Goal: Information Seeking & Learning: Check status

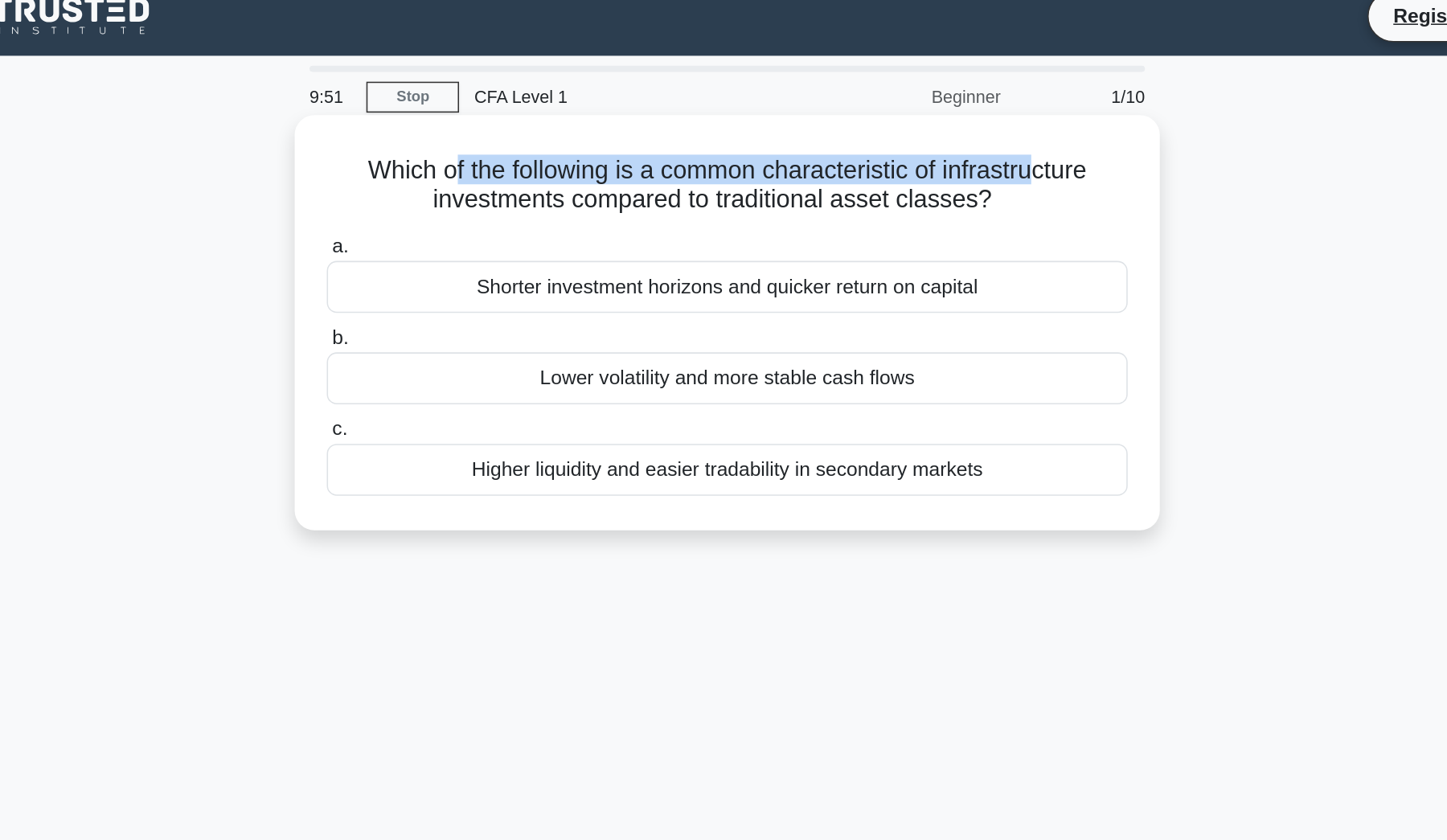
drag, startPoint x: 301, startPoint y: 111, endPoint x: 668, endPoint y: 117, distance: 367.0
click at [668, 117] on h5 "Which of the following is a common characteristic of infrastructure investments…" at bounding box center [724, 136] width 524 height 40
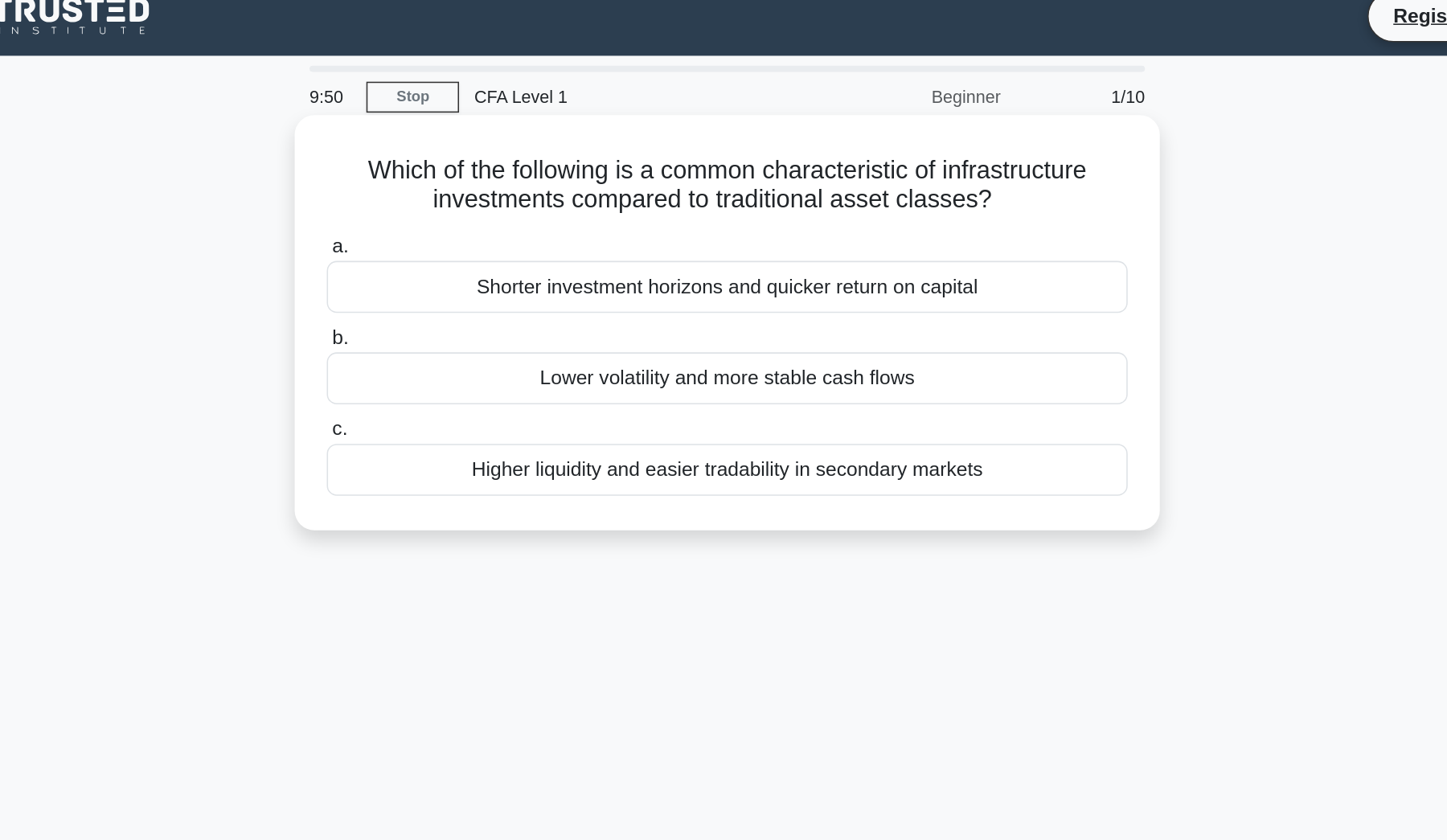
click at [461, 138] on h5 "Which of the following is a common characteristic of infrastructure investments…" at bounding box center [724, 136] width 524 height 40
drag, startPoint x: 237, startPoint y: 113, endPoint x: 711, endPoint y: 133, distance: 474.4
click at [711, 133] on h5 "Which of the following is a common characteristic of infrastructure investments…" at bounding box center [724, 136] width 524 height 40
click at [730, 140] on h5 "Which of the following is a common characteristic of infrastructure investments…" at bounding box center [724, 136] width 524 height 40
click at [463, 247] on div "Lower volatility and more stable cash flows" at bounding box center [724, 261] width 521 height 34
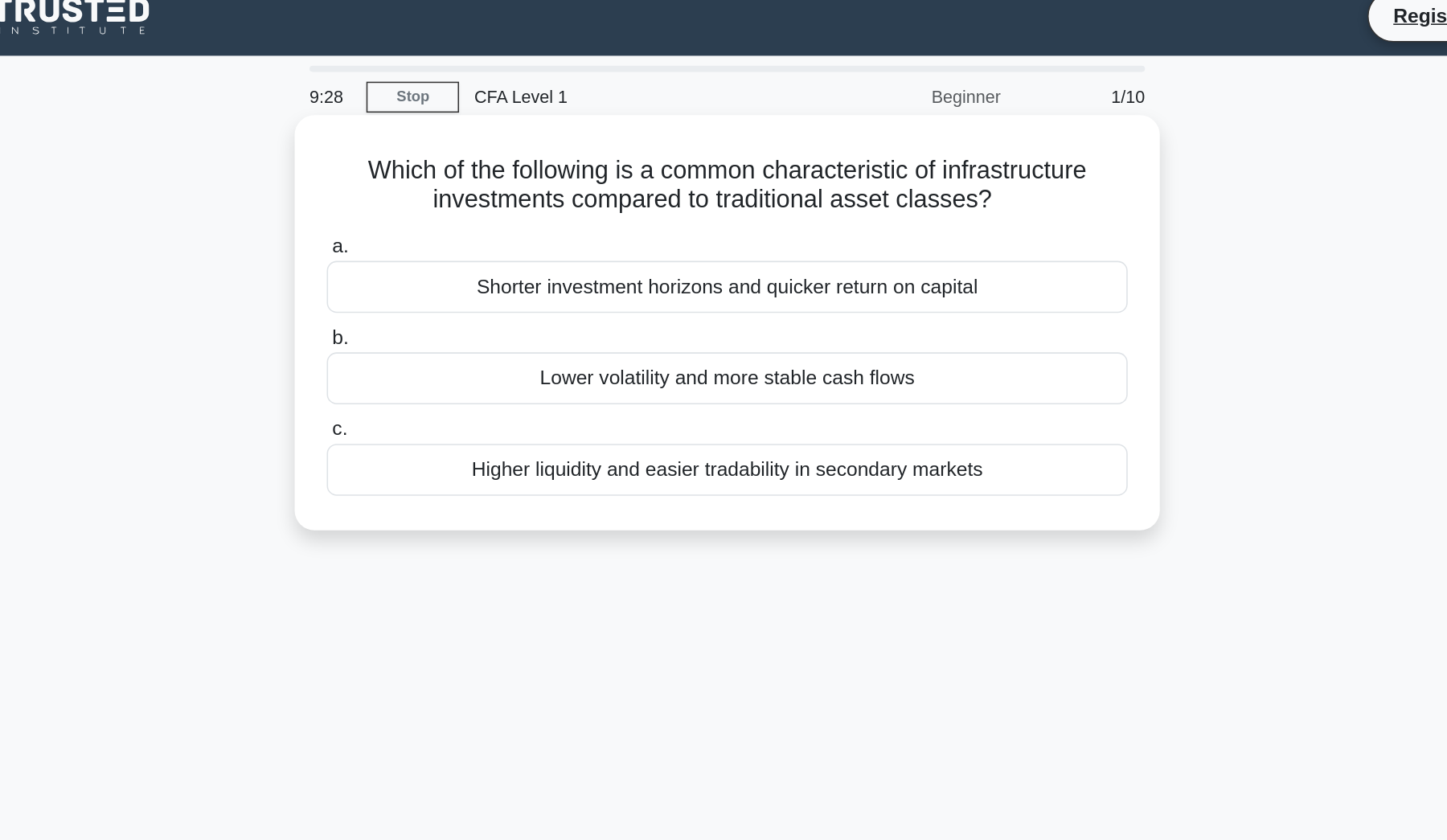
click at [463, 240] on input "b. Lower volatility and more stable cash flows" at bounding box center [463, 235] width 0 height 10
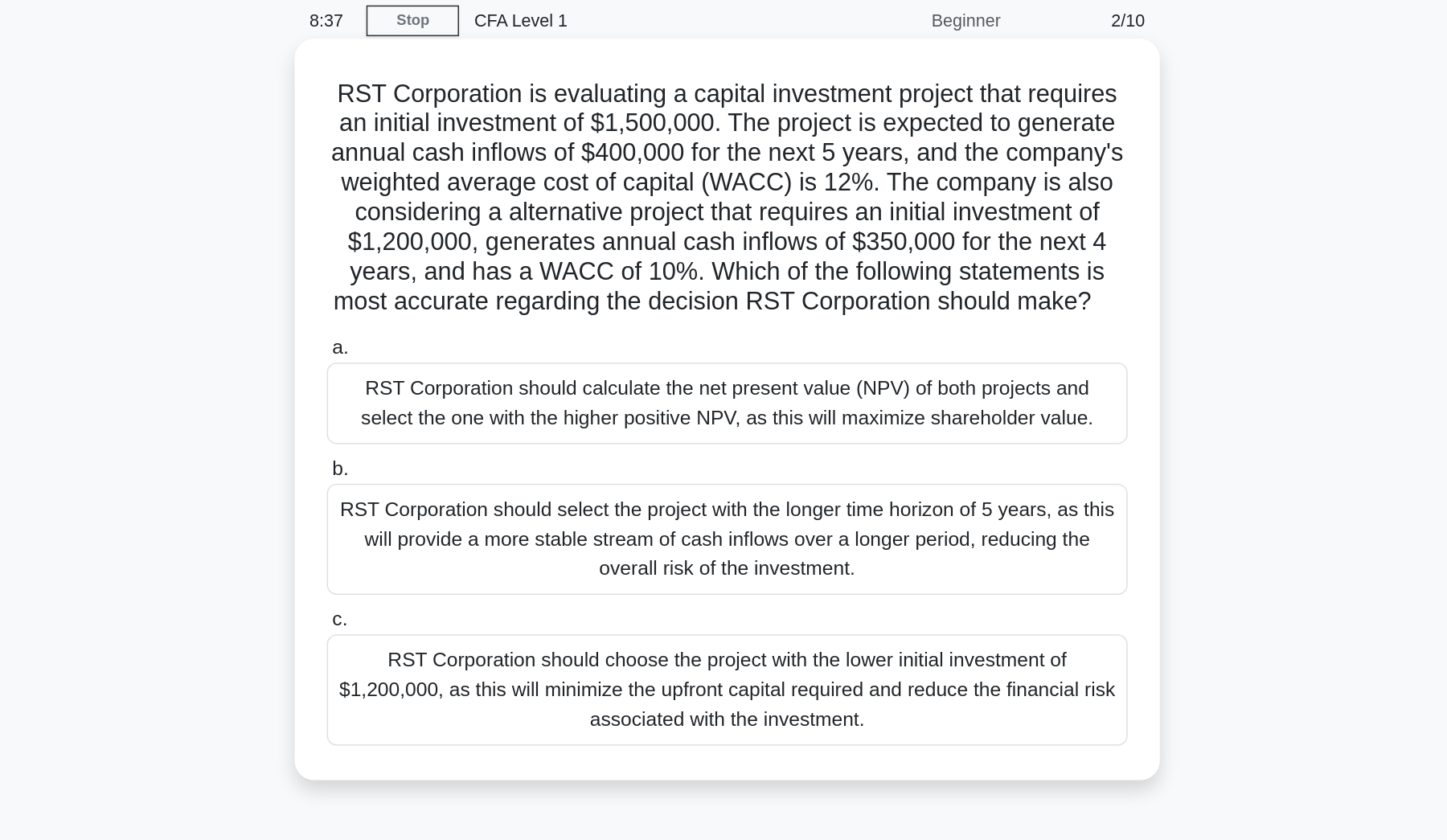
click at [463, 301] on div "RST Corporation should calculate the net present value (NPV) of both projects a…" at bounding box center [724, 327] width 521 height 53
click at [463, 286] on input "a. RST Corporation should calculate the net present value (NPV) of both project…" at bounding box center [463, 291] width 0 height 10
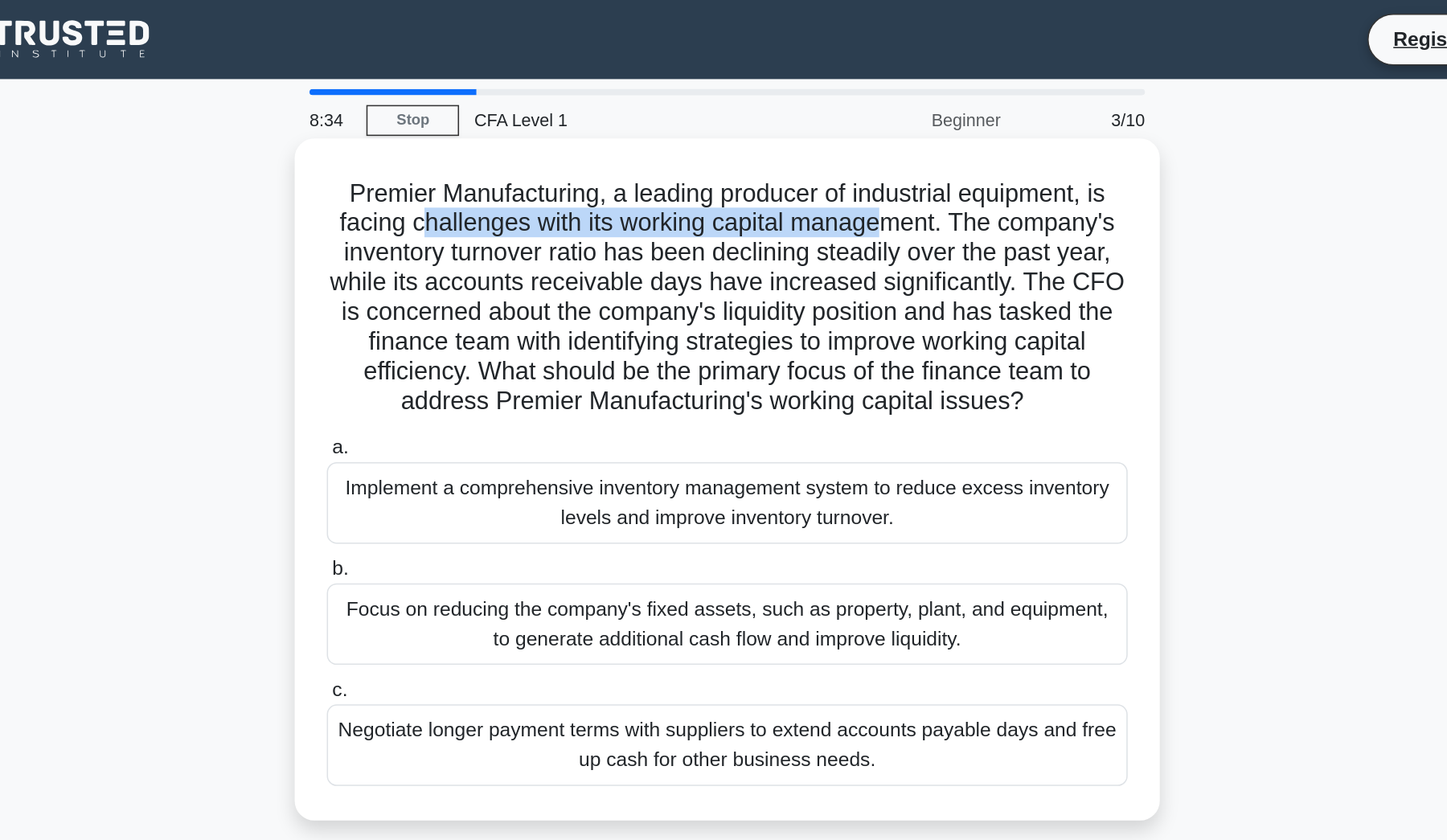
drag, startPoint x: 279, startPoint y: 136, endPoint x: 570, endPoint y: 135, distance: 291.0
click at [573, 135] on h5 "Premier Manufacturing, a leading producer of industrial equipment, is facing ch…" at bounding box center [724, 193] width 524 height 155
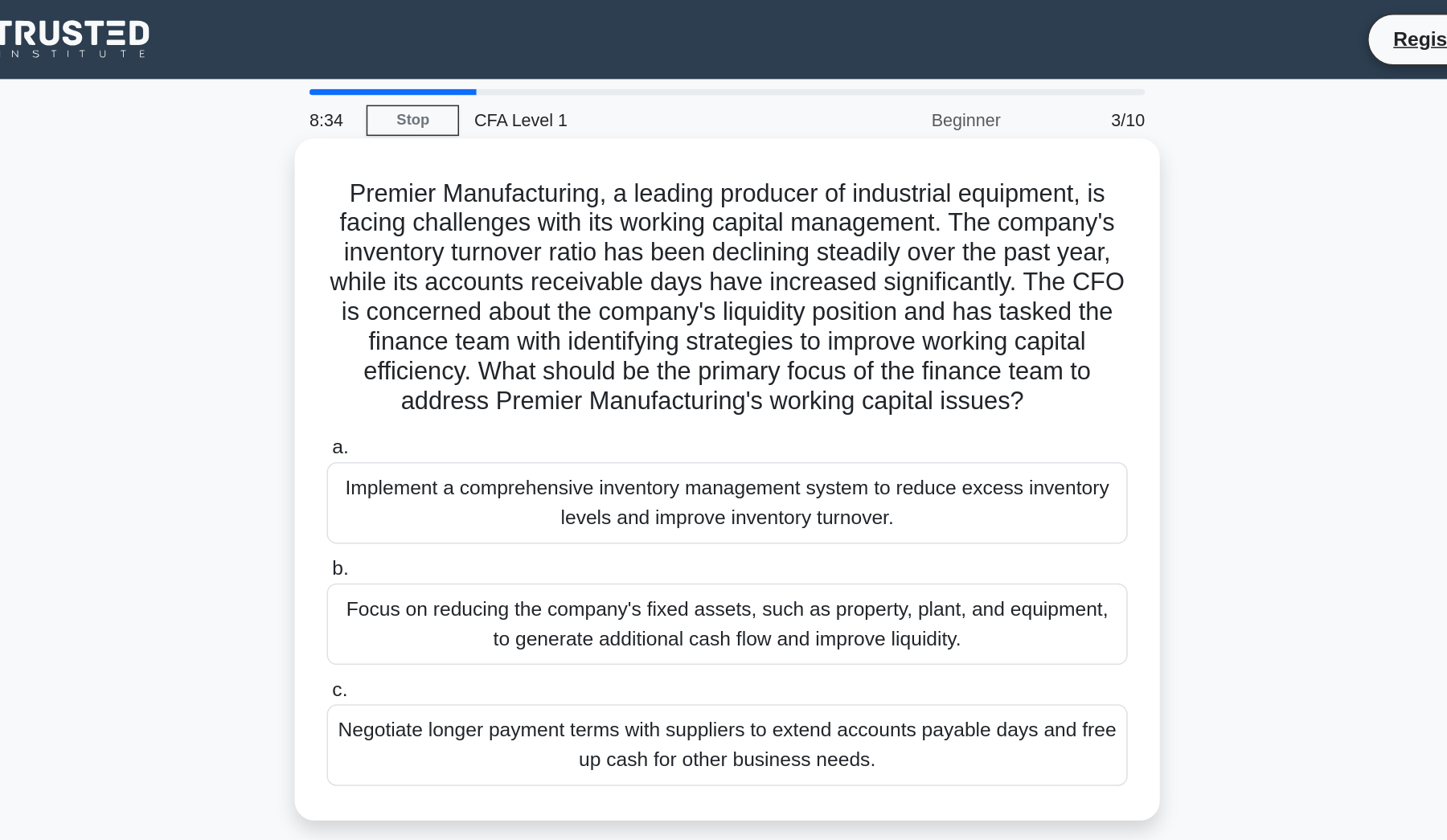
click at [546, 160] on h5 "Premier Manufacturing, a leading producer of industrial equipment, is facing ch…" at bounding box center [724, 193] width 524 height 155
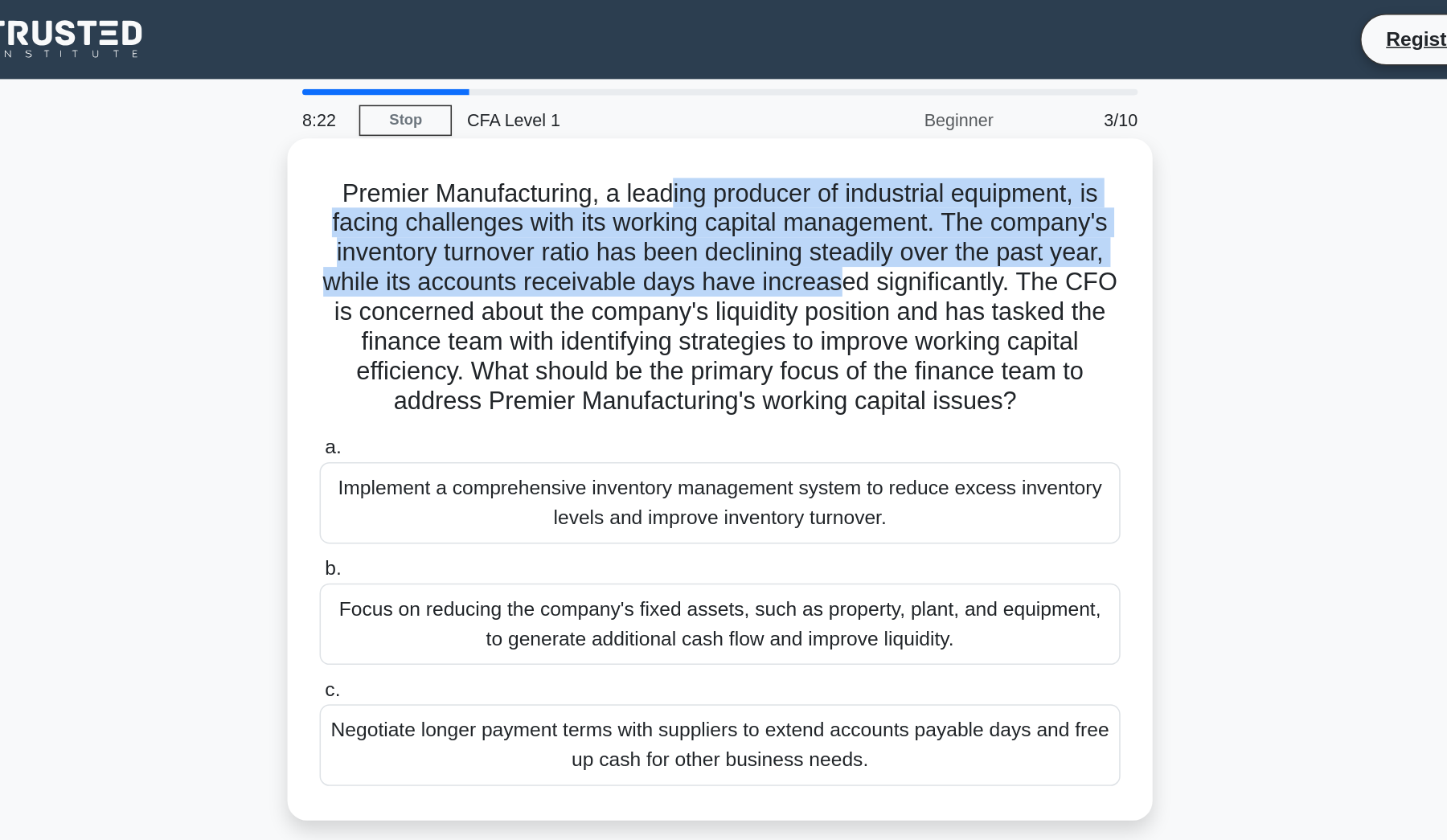
drag, startPoint x: 586, startPoint y: 128, endPoint x: 534, endPoint y: 185, distance: 77.2
click at [534, 185] on h5 "Premier Manufacturing, a leading producer of industrial equipment, is facing ch…" at bounding box center [724, 193] width 524 height 155
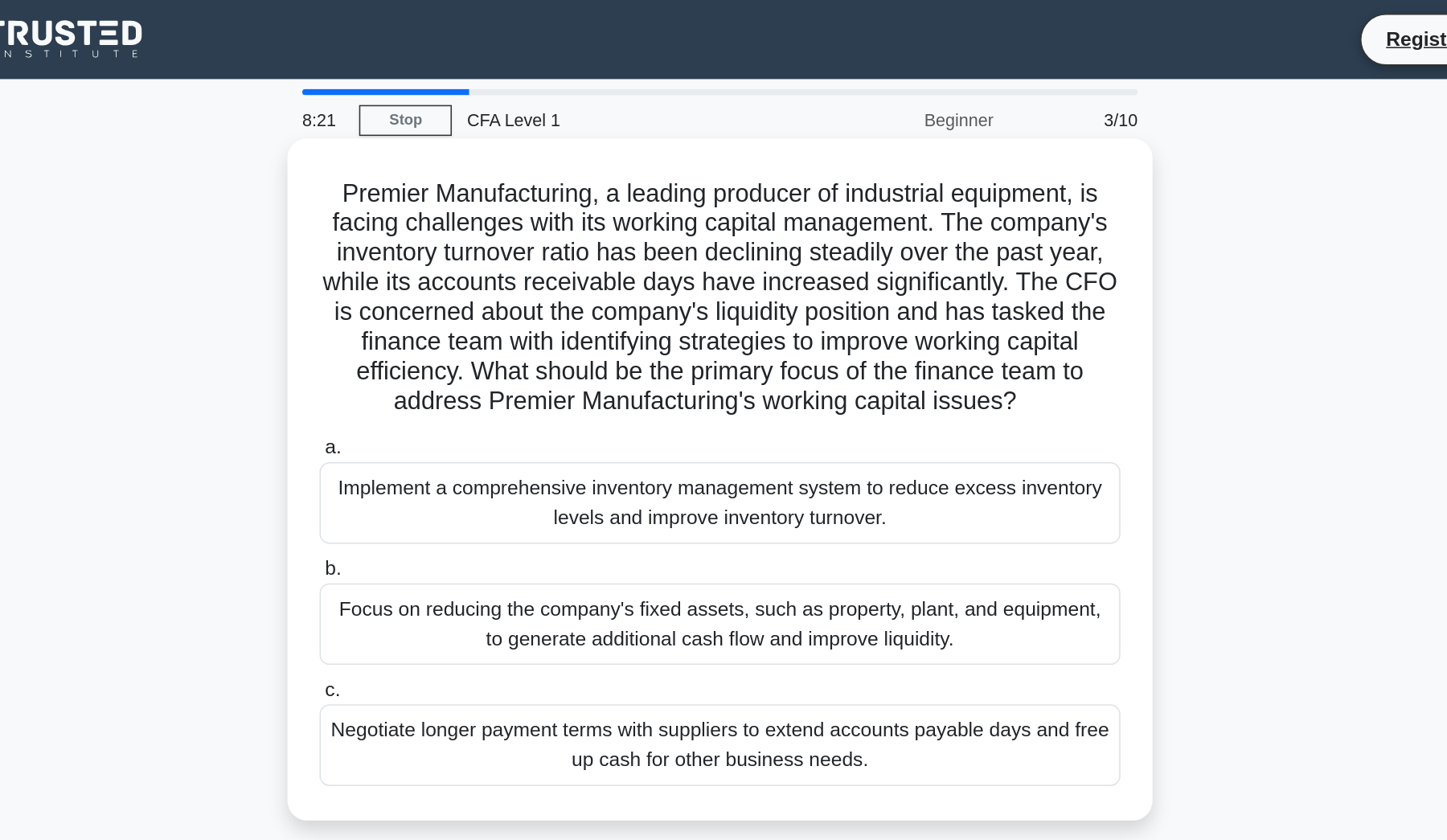
click at [601, 216] on h5 "Premier Manufacturing, a leading producer of industrial equipment, is facing ch…" at bounding box center [724, 193] width 524 height 155
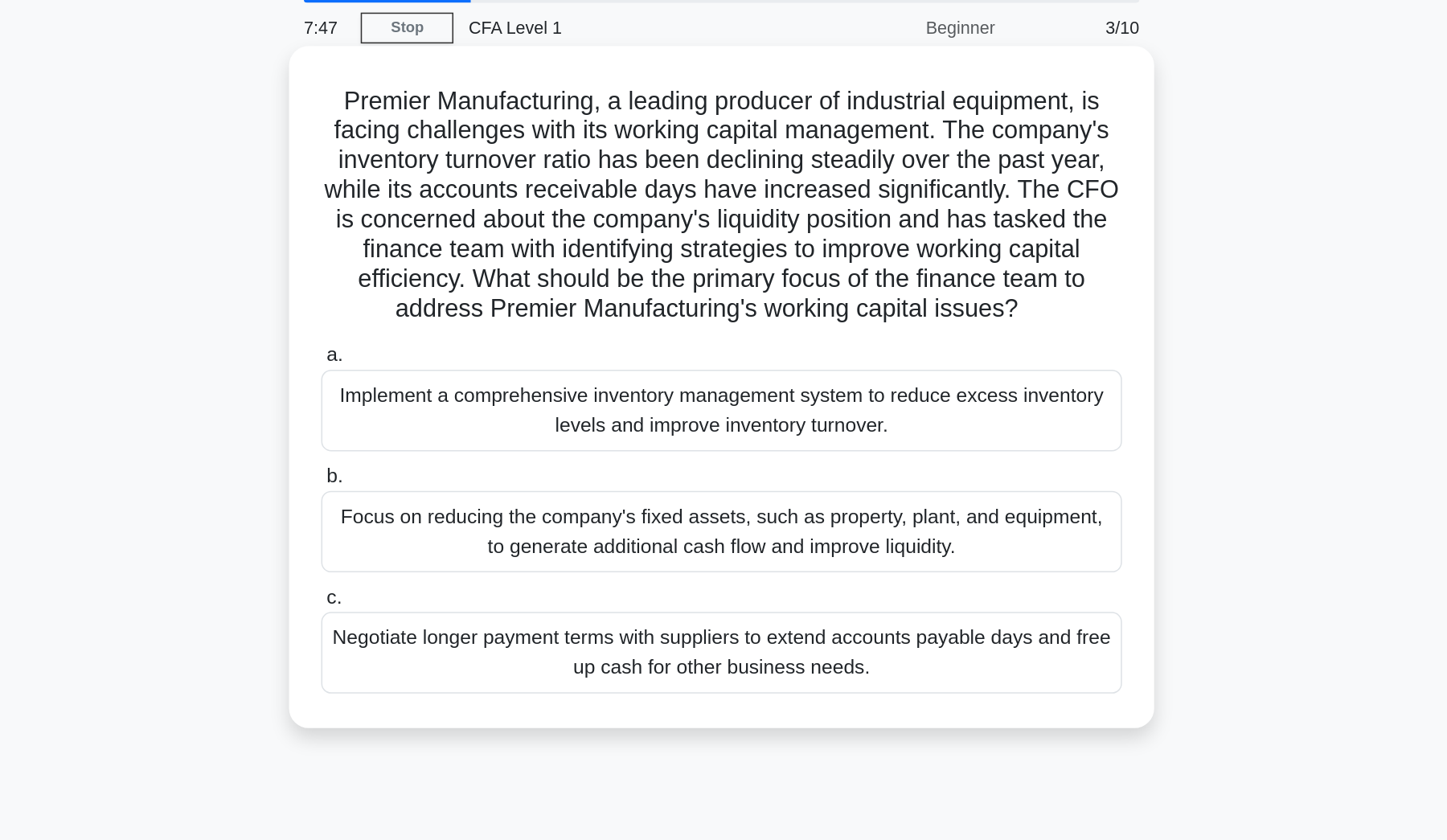
click at [497, 458] on div "Negotiate longer payment terms with suppliers to extend accounts payable days a…" at bounding box center [724, 484] width 521 height 53
click at [463, 445] on input "c. Negotiate longer payment terms with suppliers to extend accounts payable day…" at bounding box center [463, 448] width 0 height 10
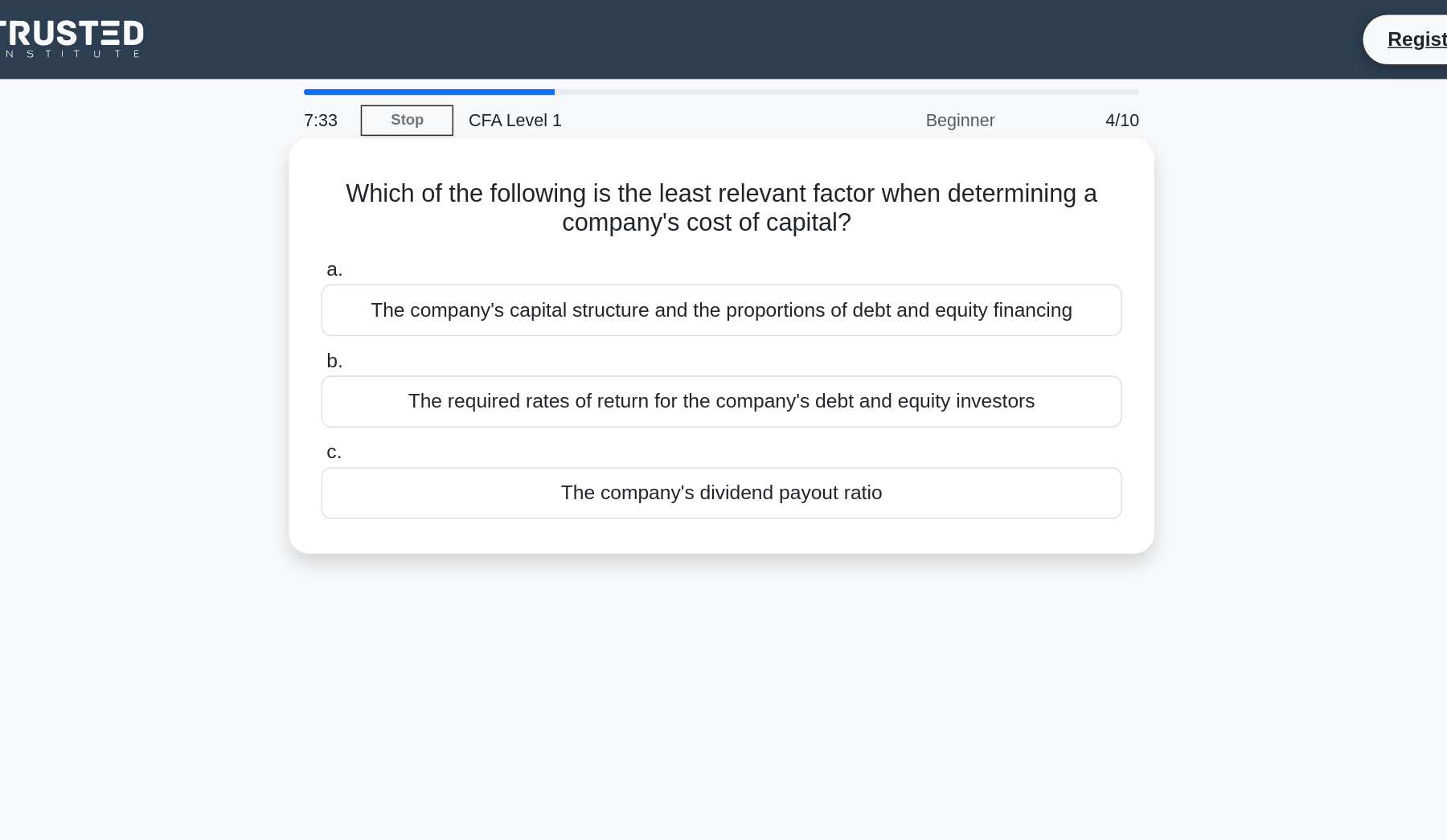
click at [568, 322] on div "The company's dividend payout ratio" at bounding box center [724, 321] width 521 height 34
click at [463, 300] on input "c. The company's dividend payout ratio" at bounding box center [463, 294] width 0 height 10
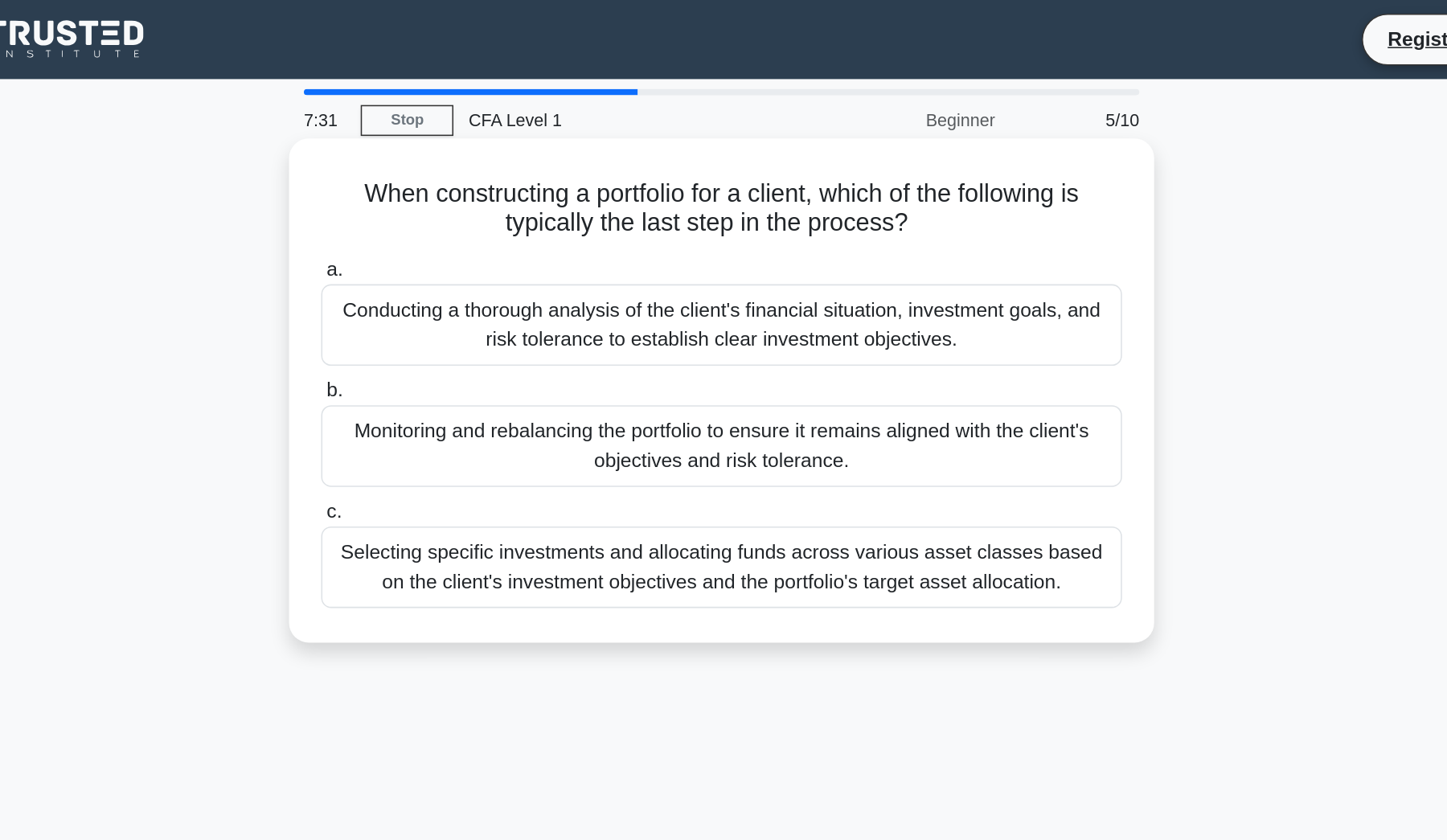
drag, startPoint x: 387, startPoint y: 114, endPoint x: 550, endPoint y: 115, distance: 163.0
click at [550, 115] on div "When constructing a portfolio for a client, which of the following is typically…" at bounding box center [724, 254] width 550 height 315
drag, startPoint x: 456, startPoint y: 126, endPoint x: 642, endPoint y: 150, distance: 187.5
click at [642, 150] on h5 "When constructing a portfolio for a client, which of the following is typically…" at bounding box center [724, 136] width 524 height 40
click at [654, 150] on h5 "When constructing a portfolio for a client, which of the following is typically…" at bounding box center [724, 136] width 524 height 40
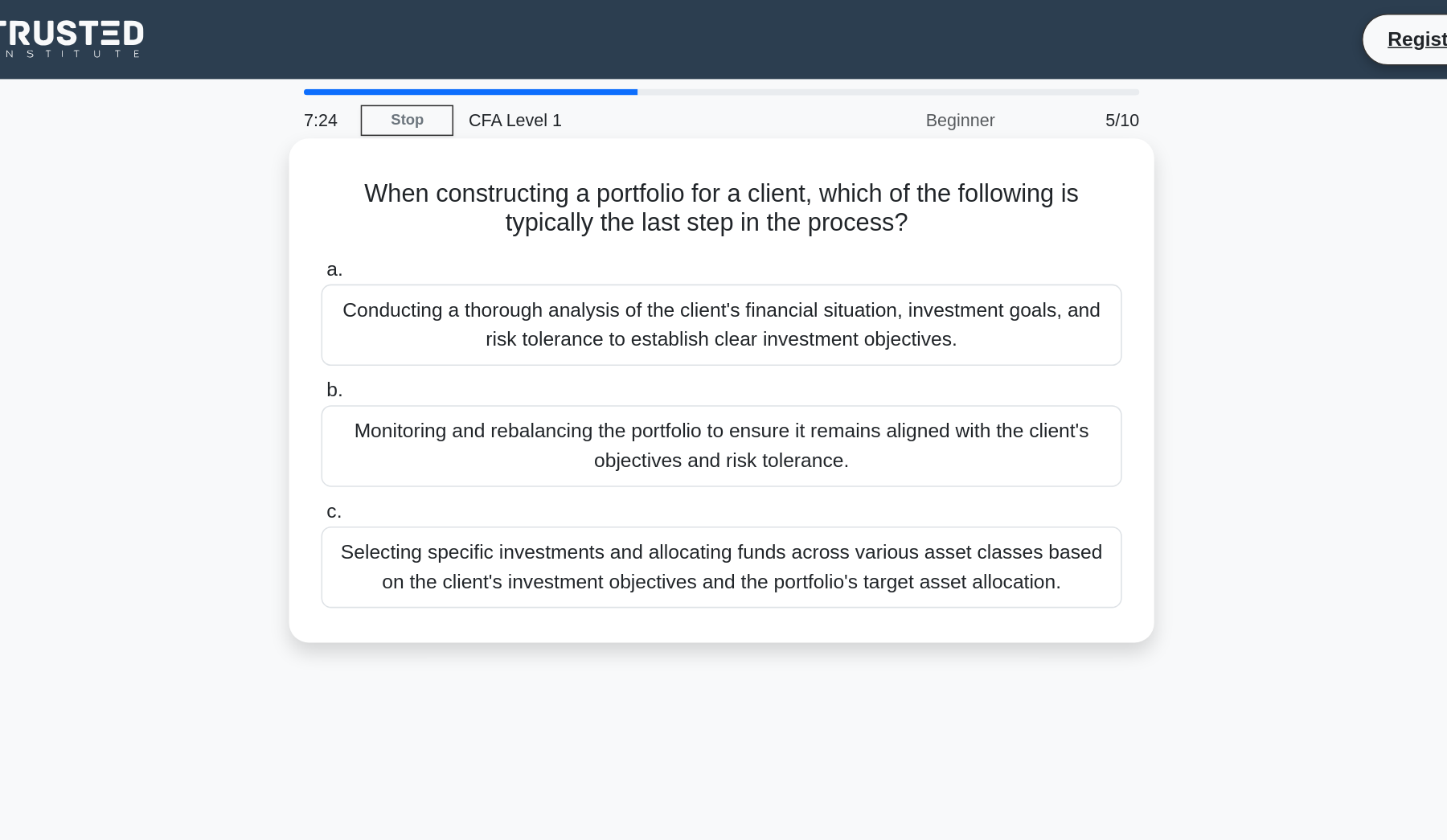
drag, startPoint x: 235, startPoint y: 119, endPoint x: 603, endPoint y: 148, distance: 369.1
click at [603, 148] on h5 "When constructing a portfolio for a client, which of the following is typically…" at bounding box center [724, 136] width 524 height 40
click at [630, 149] on h5 "When constructing a portfolio for a client, which of the following is typically…" at bounding box center [724, 136] width 524 height 40
click at [559, 294] on div "Monitoring and rebalancing the portfolio to ensure it remains aligned with the …" at bounding box center [724, 290] width 521 height 53
click at [463, 260] on input "b. Monitoring and rebalancing the portfolio to ensure it remains aligned with t…" at bounding box center [463, 254] width 0 height 10
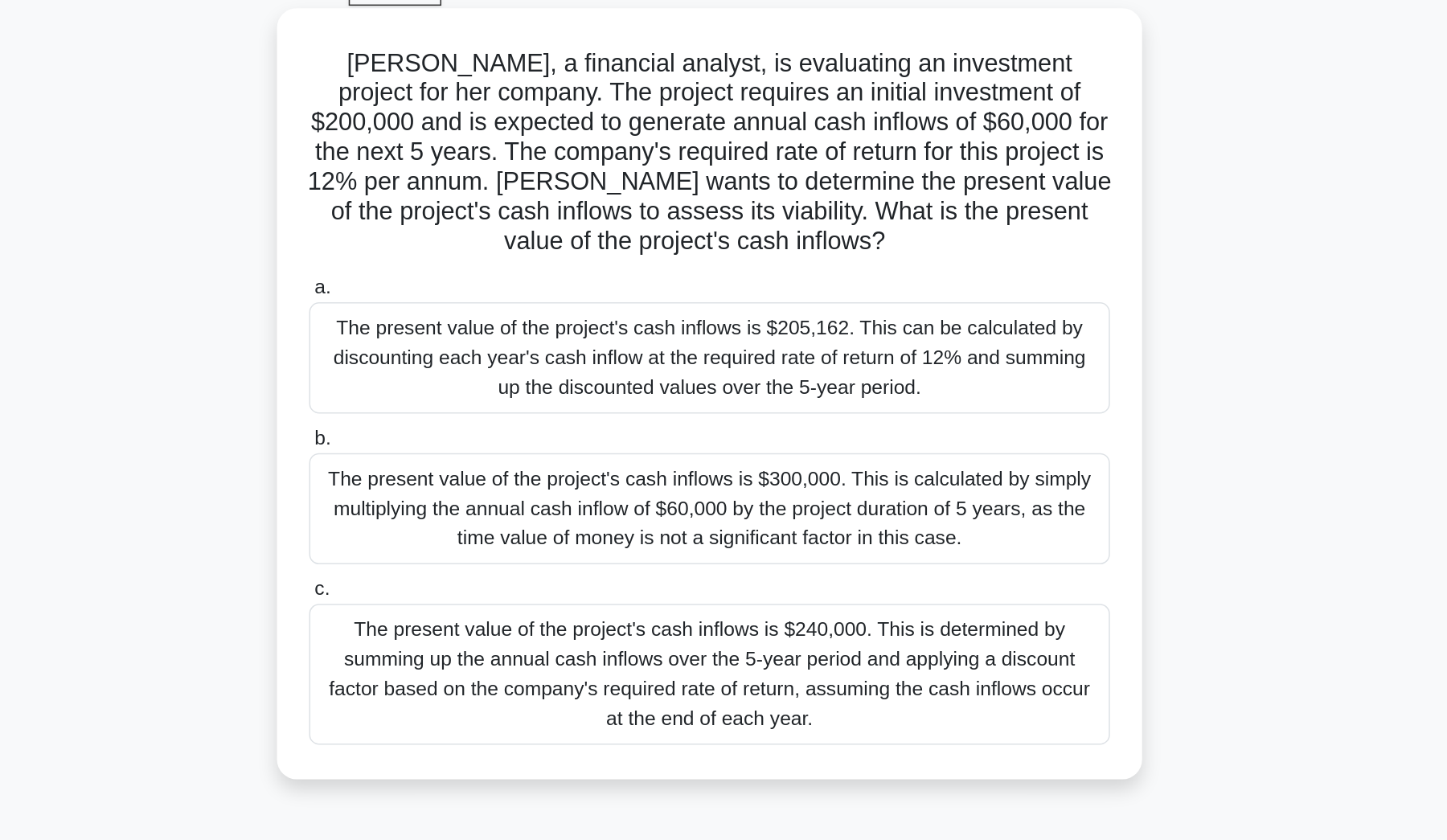
click at [537, 281] on div "The present value of the project's cash inflows is $205,162. This can be calcul…" at bounding box center [724, 317] width 521 height 73
click at [463, 267] on input "a. The present value of the project's cash inflows is $205,162. This can be cal…" at bounding box center [463, 272] width 0 height 10
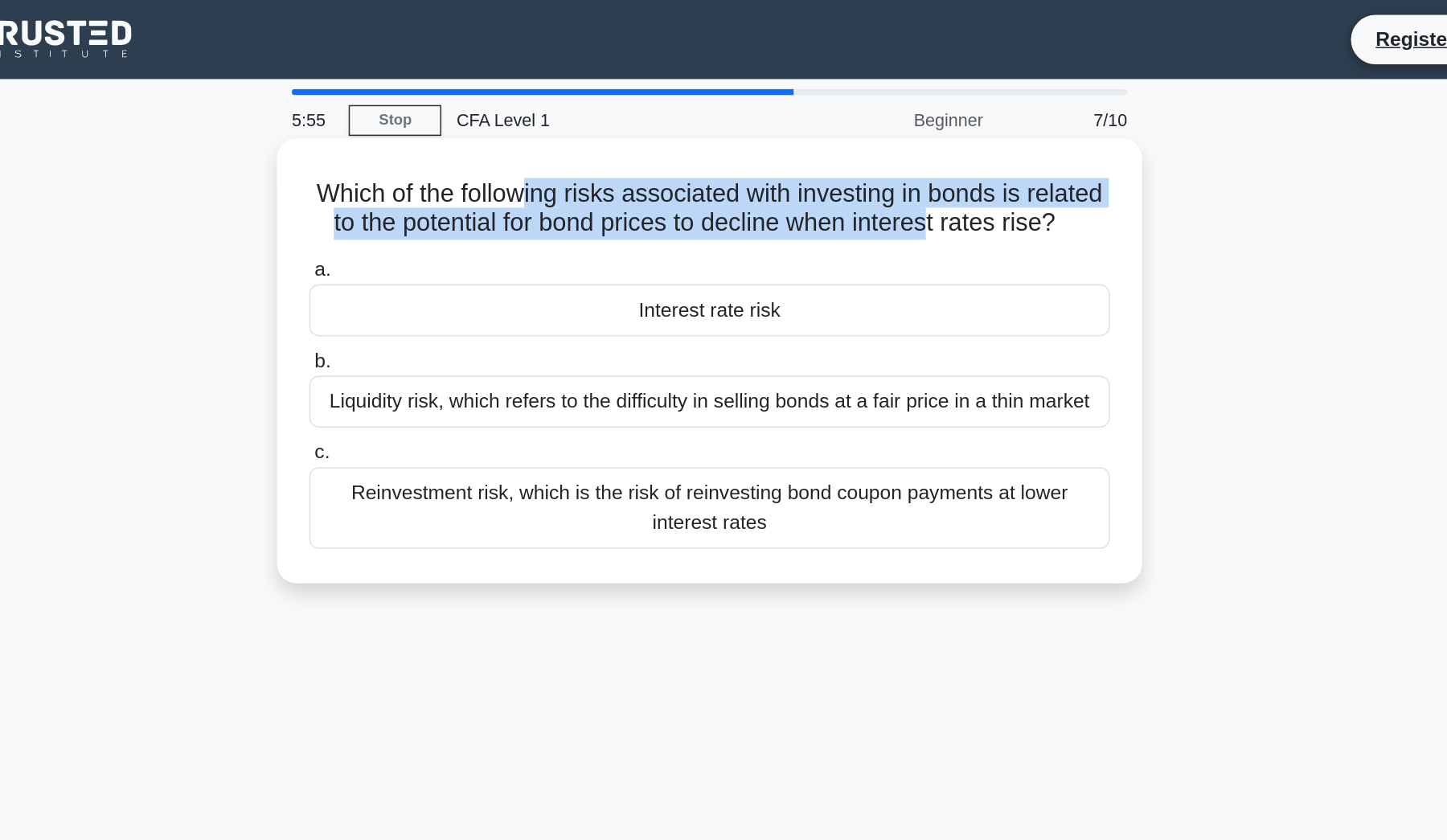
drag, startPoint x: 348, startPoint y: 121, endPoint x: 597, endPoint y: 151, distance: 250.8
click at [597, 151] on h5 "Which of the following risks associated with investing in bonds is related to t…" at bounding box center [724, 136] width 524 height 40
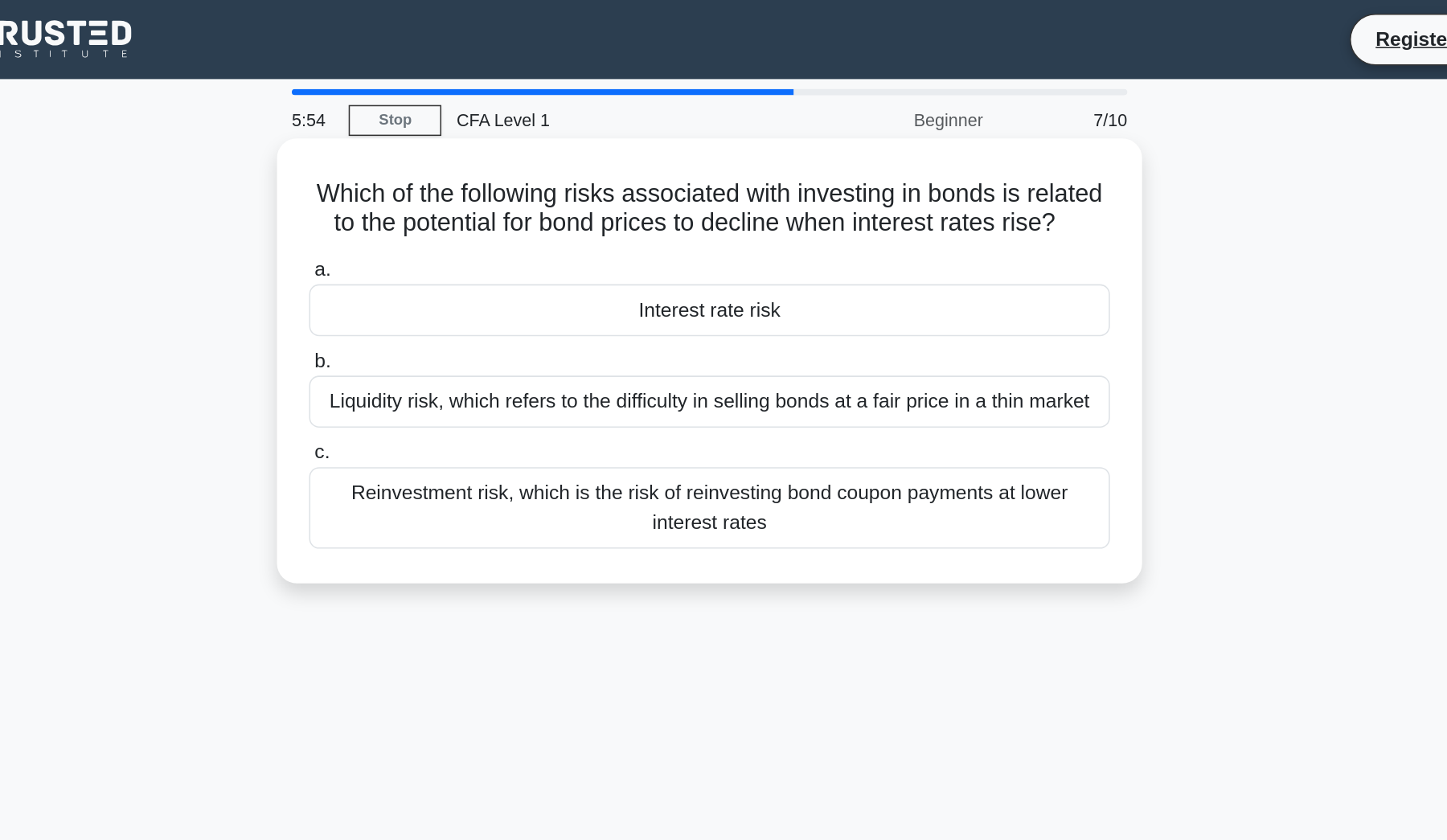
click at [563, 162] on div "a. Interest rate risk b. Liquidity risk, which refers to the difficulty in sell…" at bounding box center [724, 261] width 540 height 197
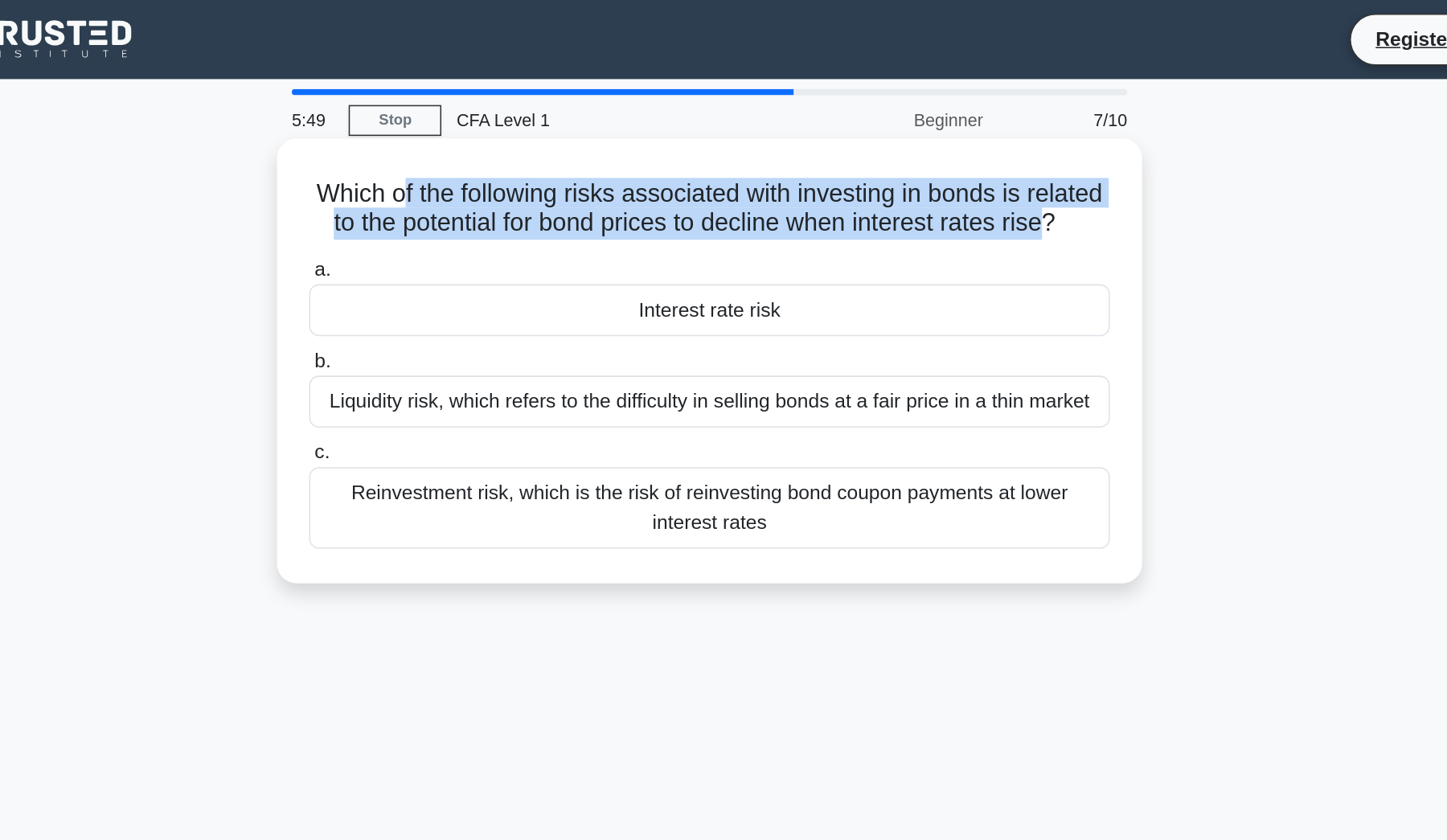
drag, startPoint x: 261, startPoint y: 124, endPoint x: 680, endPoint y: 150, distance: 419.8
click at [680, 150] on h5 "Which of the following risks associated with investing in bonds is related to t…" at bounding box center [724, 136] width 524 height 40
click at [517, 147] on h5 "Which of the following risks associated with investing in bonds is related to t…" at bounding box center [724, 136] width 524 height 40
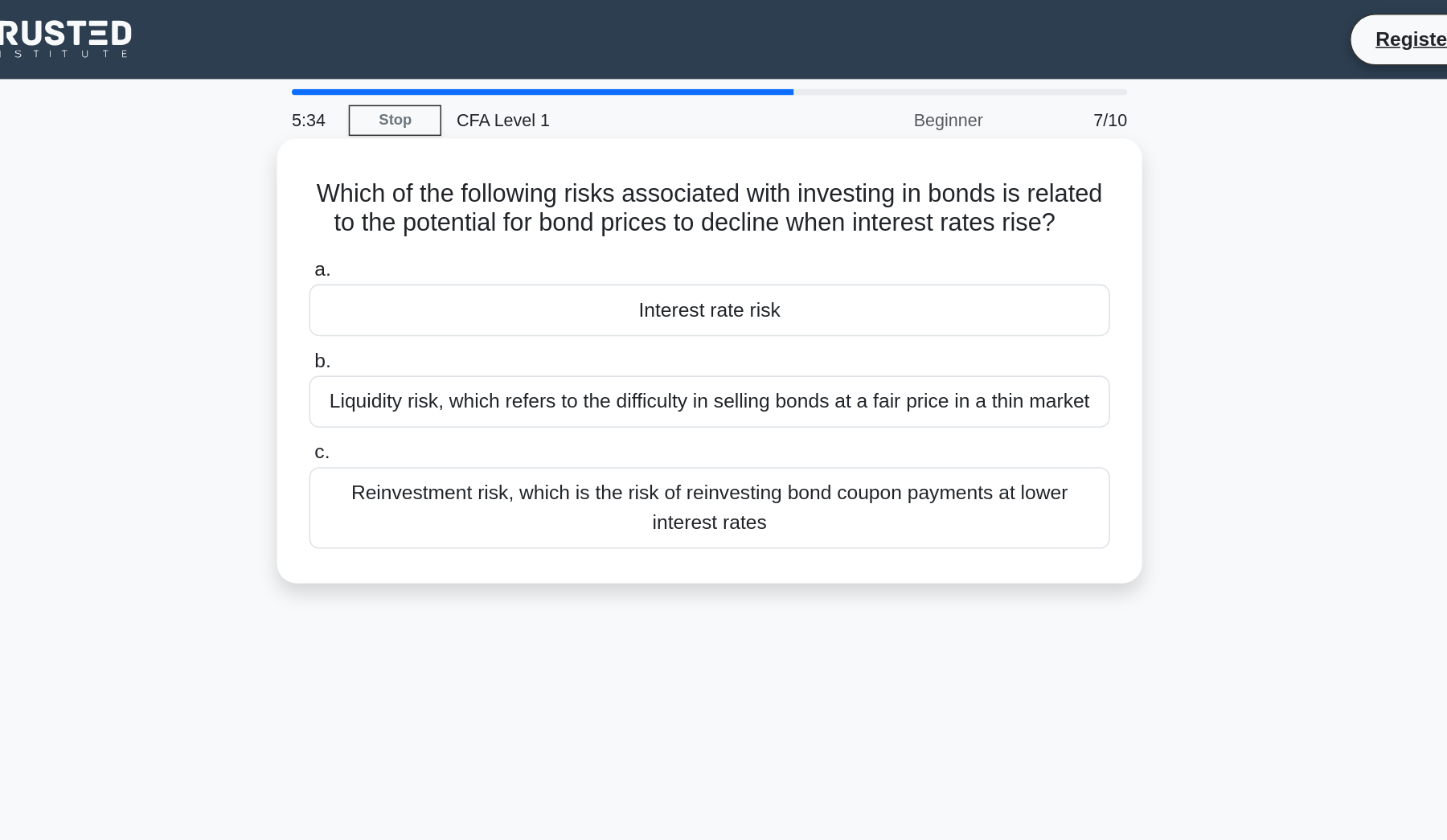
click at [540, 208] on div "Interest rate risk" at bounding box center [724, 202] width 521 height 34
click at [463, 180] on input "a. Interest rate risk" at bounding box center [463, 175] width 0 height 10
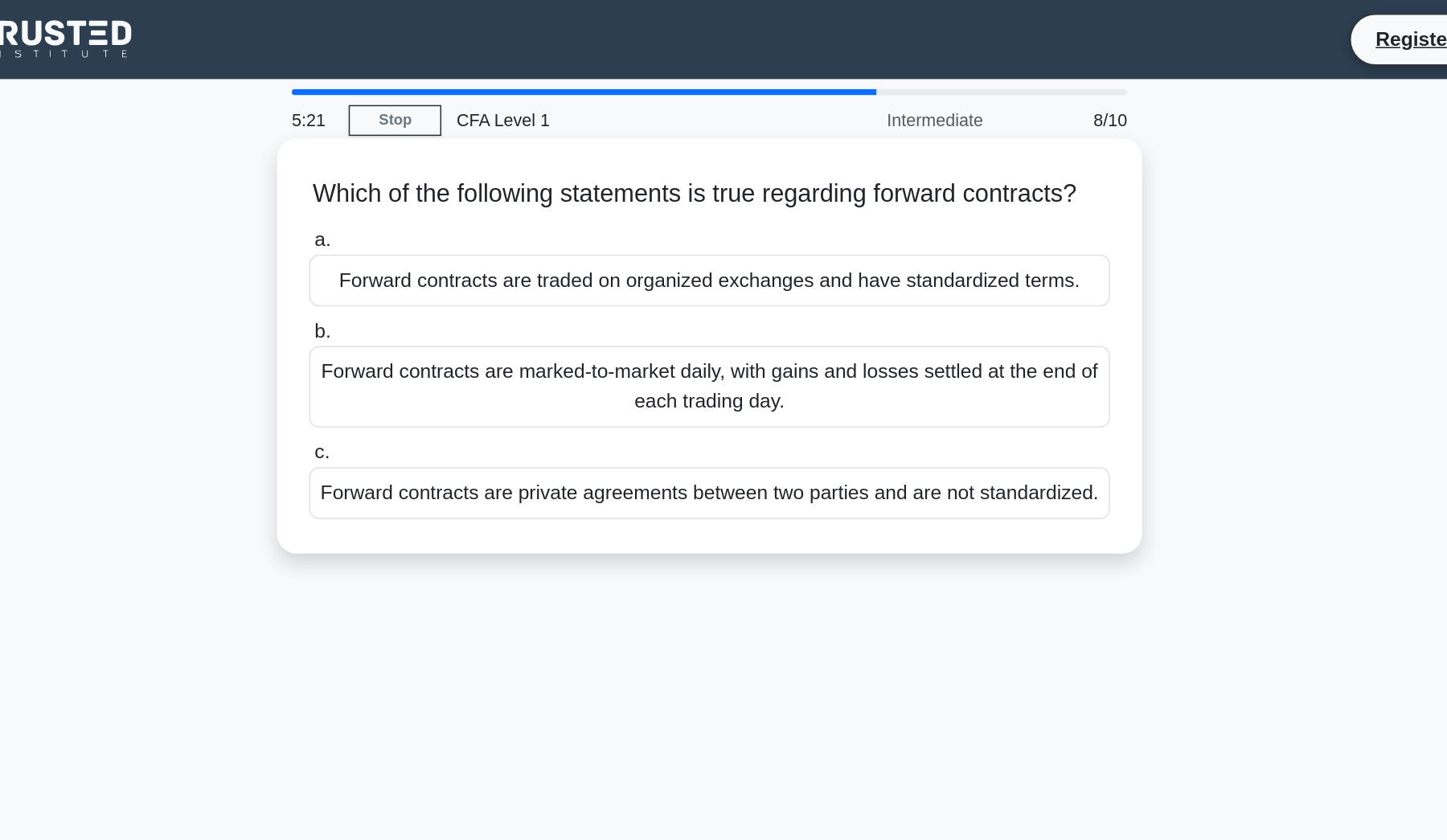
click at [606, 199] on div "Forward contracts are traded on organized exchanges and have standardized terms." at bounding box center [724, 182] width 521 height 34
click at [463, 161] on input "a. Forward contracts are traded on organized exchanges and have standardized te…" at bounding box center [463, 156] width 0 height 10
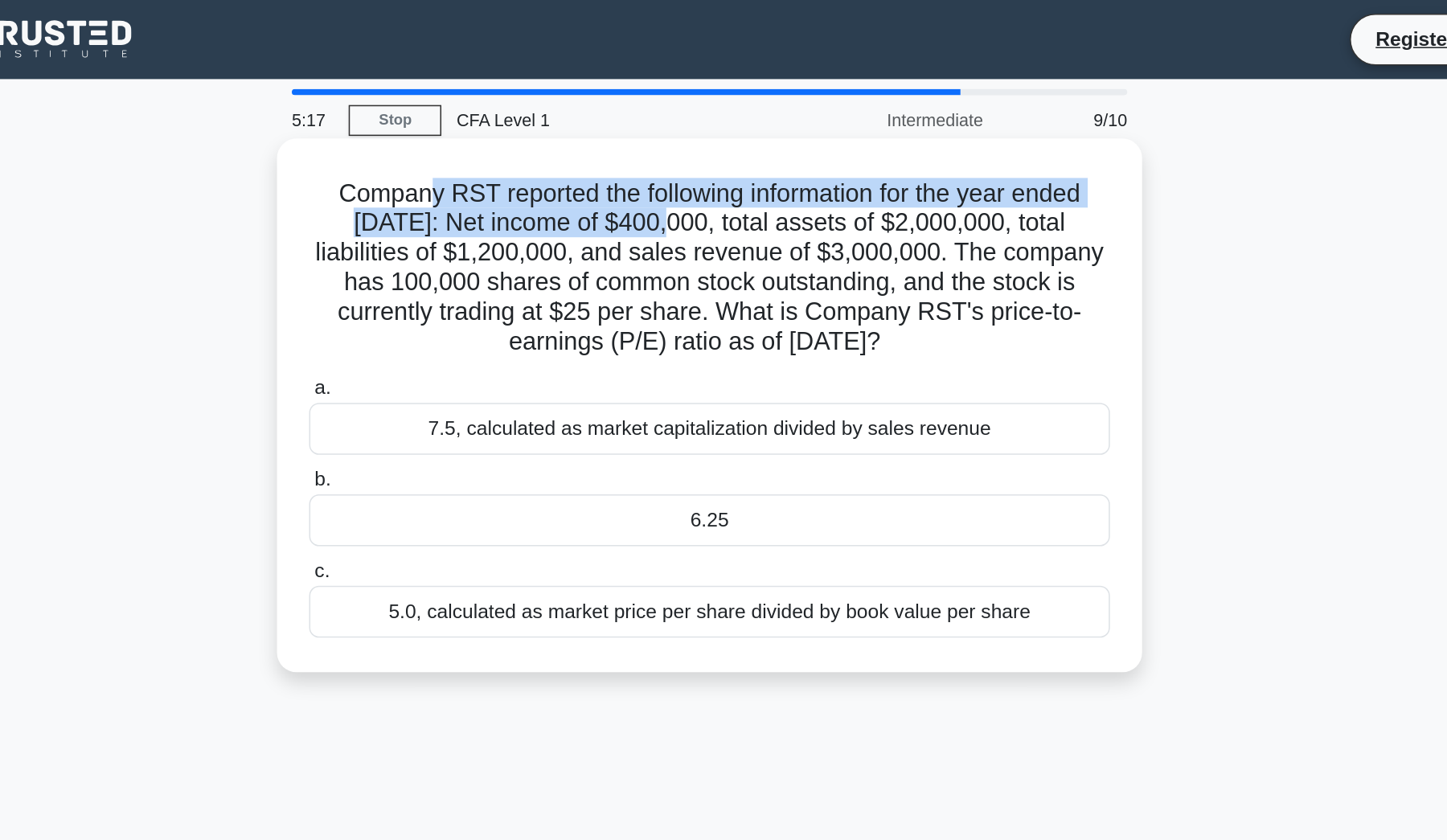
drag, startPoint x: 278, startPoint y: 119, endPoint x: 416, endPoint y: 139, distance: 139.4
click at [461, 139] on h5 "Company RST reported the following information for the year ended December 31, …" at bounding box center [724, 174] width 524 height 118
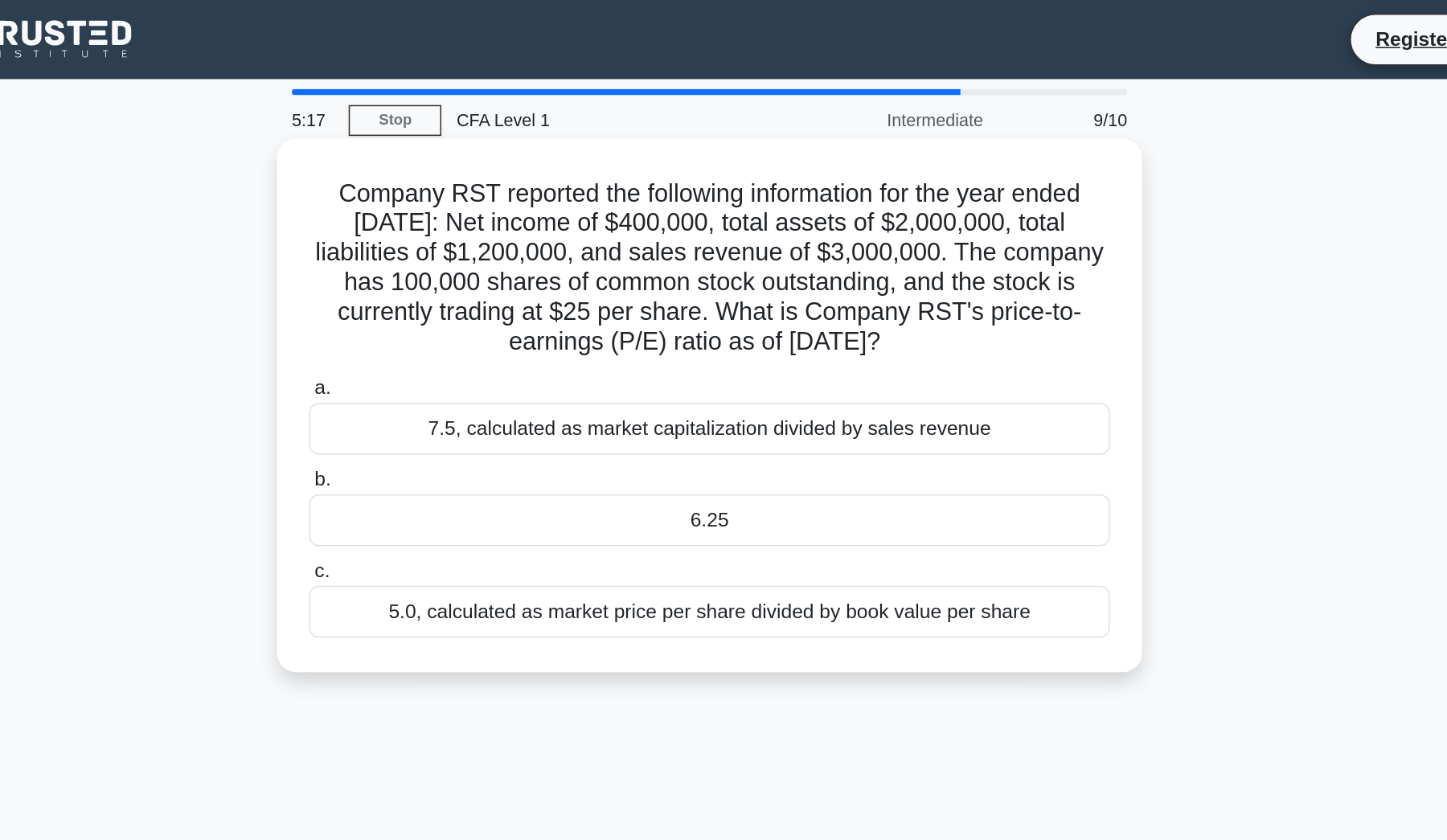
click at [461, 172] on h5 "Company RST reported the following information for the year ended December 31, …" at bounding box center [724, 174] width 524 height 118
drag, startPoint x: 347, startPoint y: 145, endPoint x: 454, endPoint y: 143, distance: 107.0
click at [461, 143] on h5 "Company RST reported the following information for the year ended December 31, …" at bounding box center [724, 174] width 524 height 118
click at [471, 198] on h5 "Company RST reported the following information for the year ended December 31, …" at bounding box center [724, 174] width 524 height 118
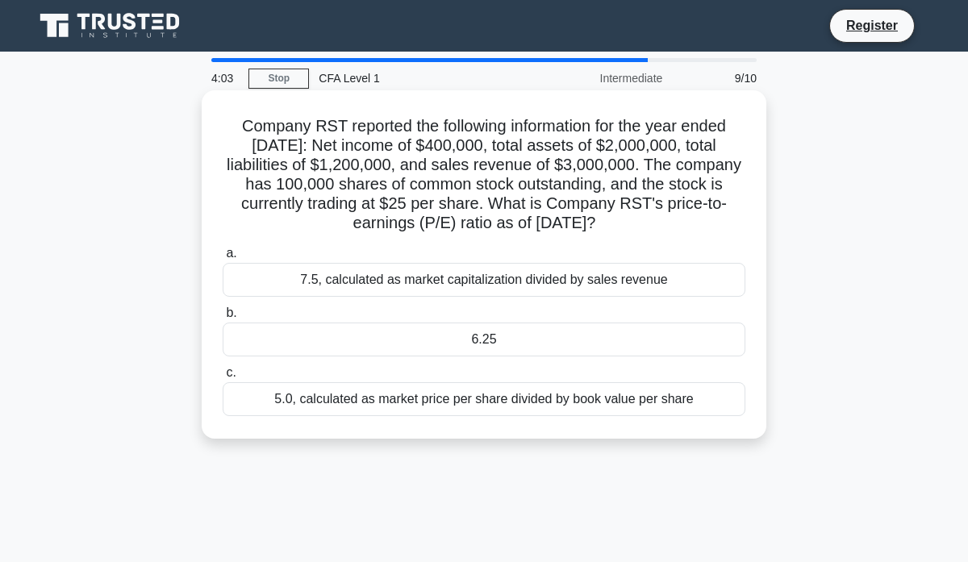
drag, startPoint x: 242, startPoint y: 124, endPoint x: 663, endPoint y: 228, distance: 433.7
click at [663, 228] on h5 "Company RST reported the following information for the year ended December 31, …" at bounding box center [484, 175] width 526 height 118
copy h5 "Company RST reported the following information for the year ended December 31, …"
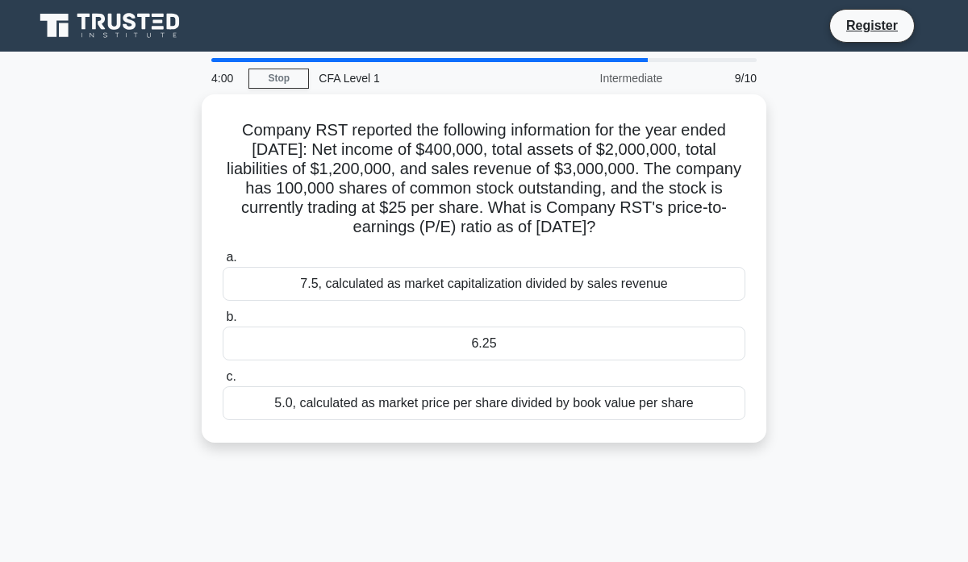
drag, startPoint x: 789, startPoint y: 234, endPoint x: 828, endPoint y: 232, distance: 38.8
click at [828, 232] on div "Company RST reported the following information for the year ended December 31, …" at bounding box center [484, 278] width 920 height 368
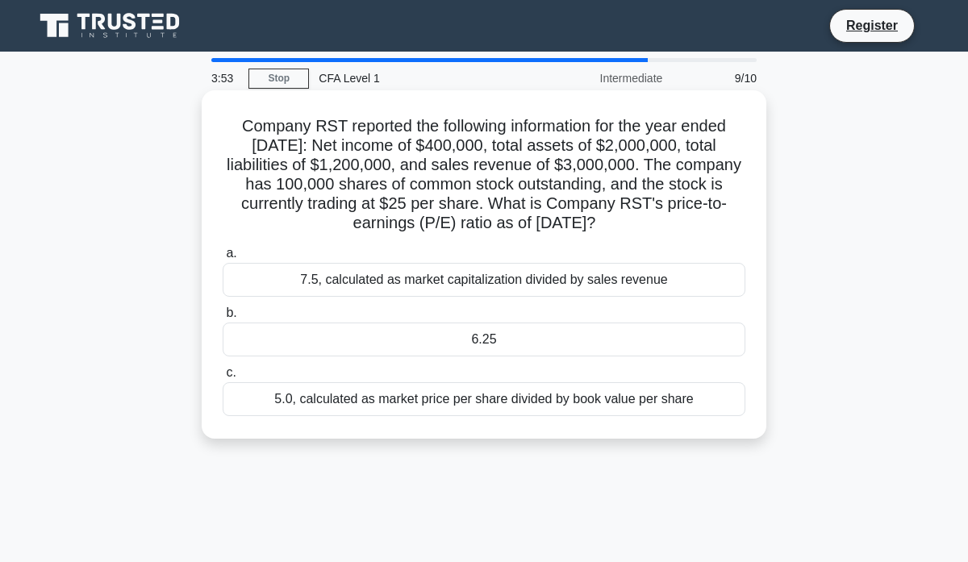
click at [467, 336] on div "6.25" at bounding box center [484, 340] width 523 height 34
click at [223, 319] on input "b. 6.25" at bounding box center [223, 313] width 0 height 10
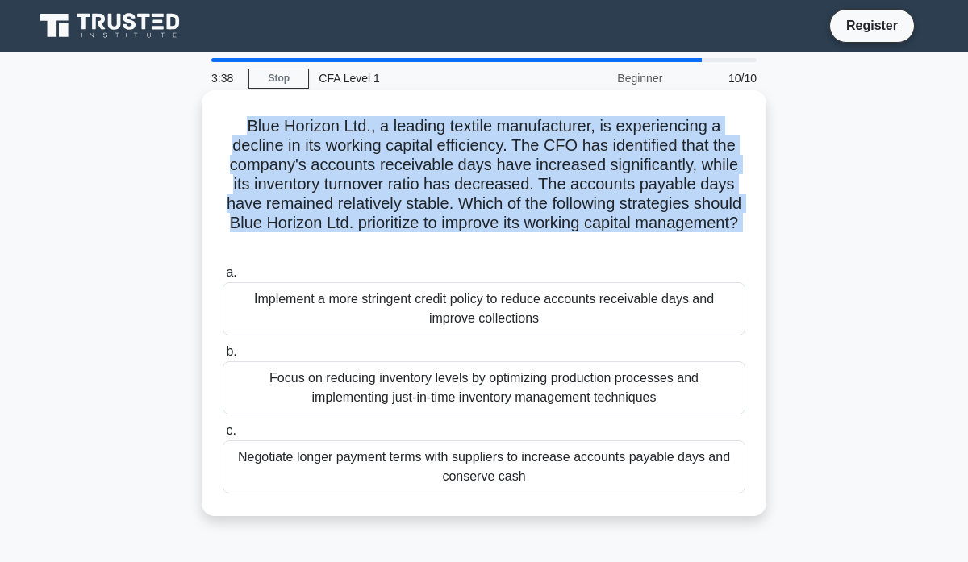
drag, startPoint x: 249, startPoint y: 126, endPoint x: 714, endPoint y: 239, distance: 478.1
click at [714, 239] on div "Blue Horizon Ltd., a leading textile manufacturer, is experiencing a decline in…" at bounding box center [484, 303] width 552 height 413
copy div "Blue Horizon Ltd., a leading textile manufacturer, is experiencing a decline in…"
drag, startPoint x: 271, startPoint y: 285, endPoint x: 611, endPoint y: 455, distance: 380.6
click at [611, 455] on div "a. Implement a more stringent credit policy to reduce accounts receivable days …" at bounding box center [484, 378] width 542 height 237
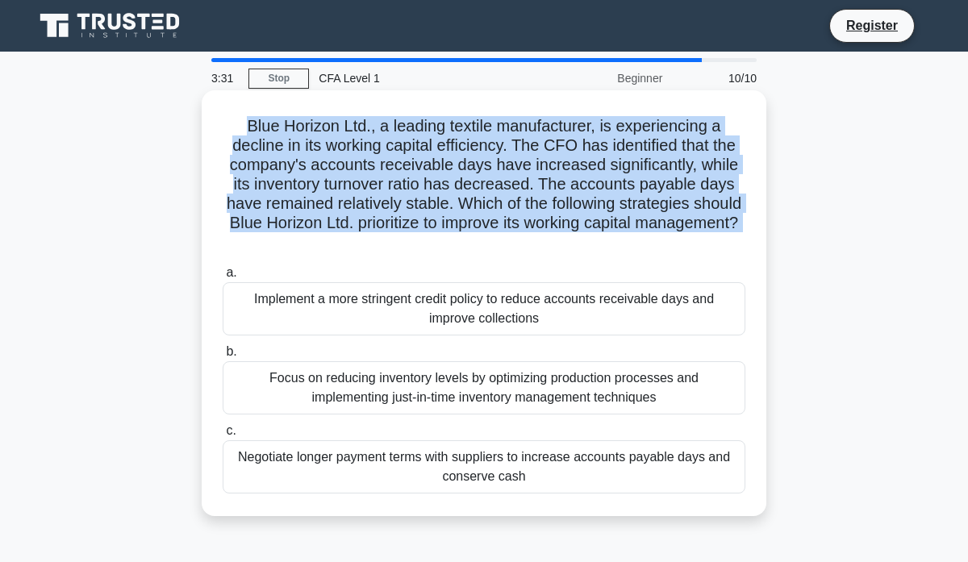
copy div "Implement a more stringent credit policy to reduce accounts receivable days and…"
drag, startPoint x: 224, startPoint y: 253, endPoint x: 563, endPoint y: 469, distance: 401.9
click at [563, 469] on div "a. Implement a more stringent credit policy to reduce accounts receivable days …" at bounding box center [484, 378] width 542 height 237
copy div "a. Implement a more stringent credit policy to reduce accounts receivable days …"
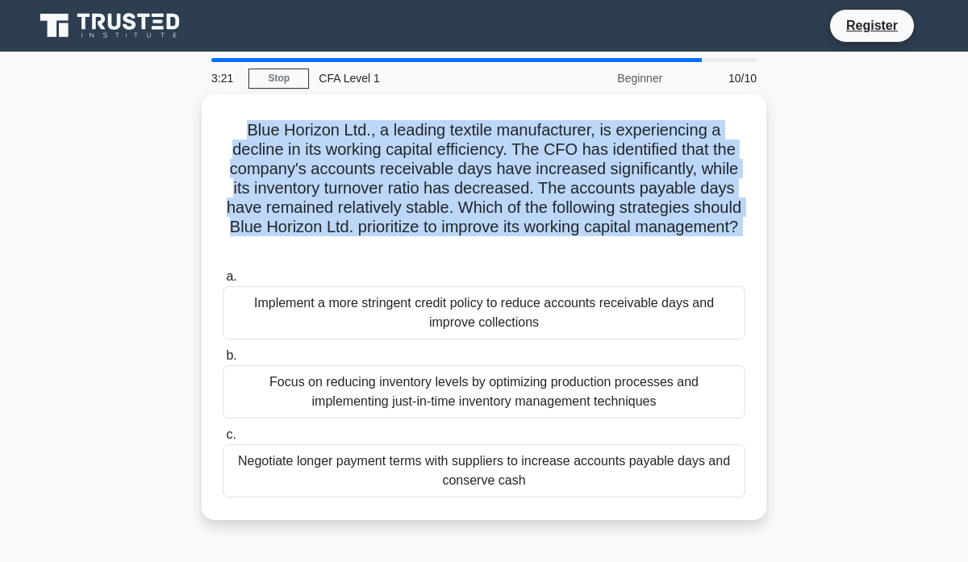
click at [831, 302] on div "Blue Horizon Ltd., a leading textile manufacturer, is experiencing a decline in…" at bounding box center [484, 316] width 920 height 445
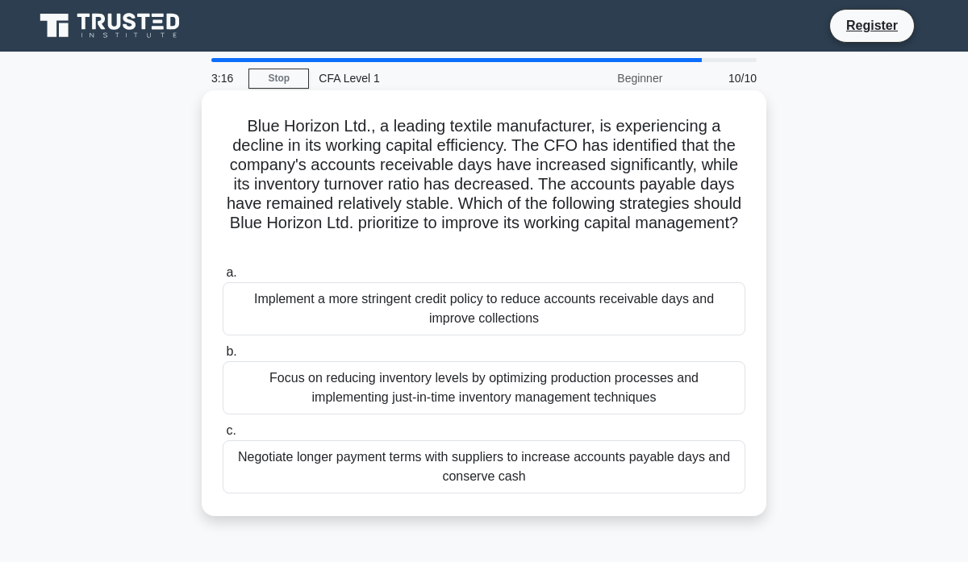
click at [494, 374] on div "Focus on reducing inventory levels by optimizing production processes and imple…" at bounding box center [484, 387] width 523 height 53
click at [223, 357] on input "b. Focus on reducing inventory levels by optimizing production processes and im…" at bounding box center [223, 352] width 0 height 10
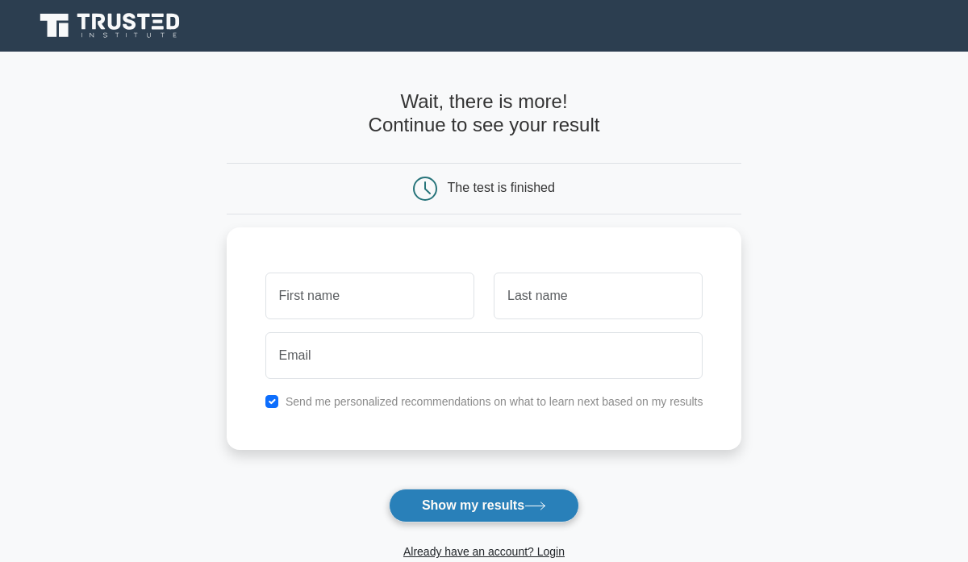
click at [479, 503] on button "Show my results" at bounding box center [484, 506] width 190 height 34
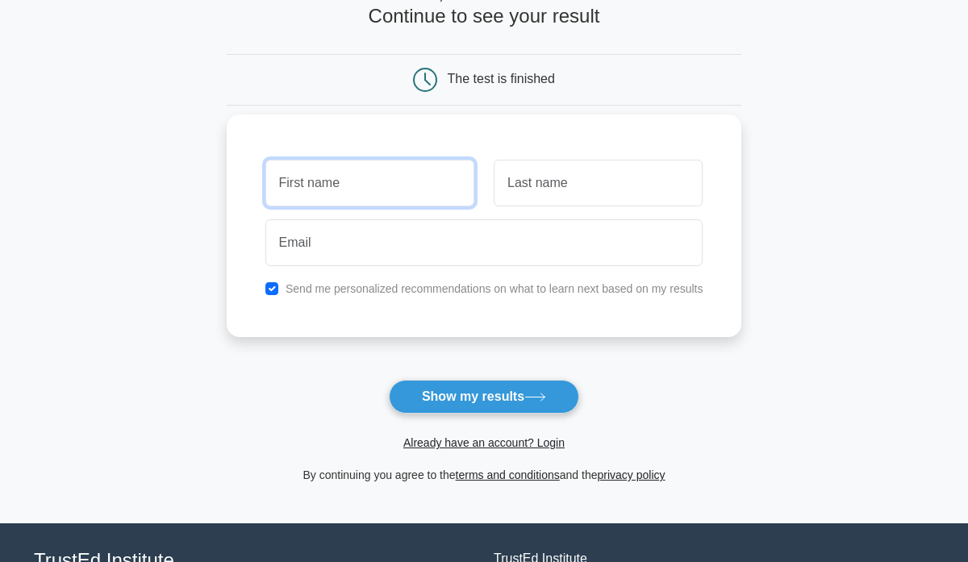
scroll to position [119, 0]
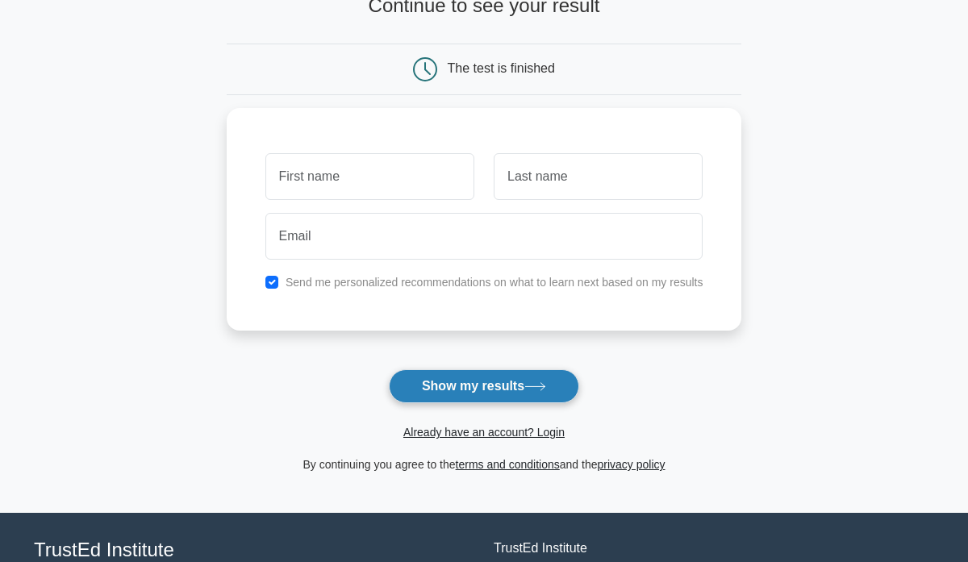
click at [500, 379] on button "Show my results" at bounding box center [484, 386] width 190 height 34
click at [482, 386] on button "Show my results" at bounding box center [484, 386] width 190 height 34
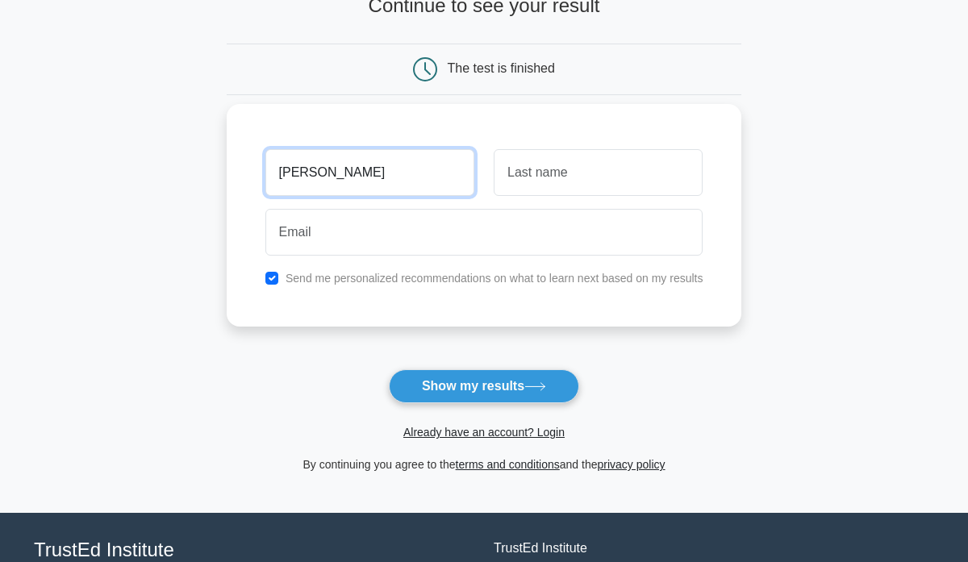
type input "[PERSON_NAME]"
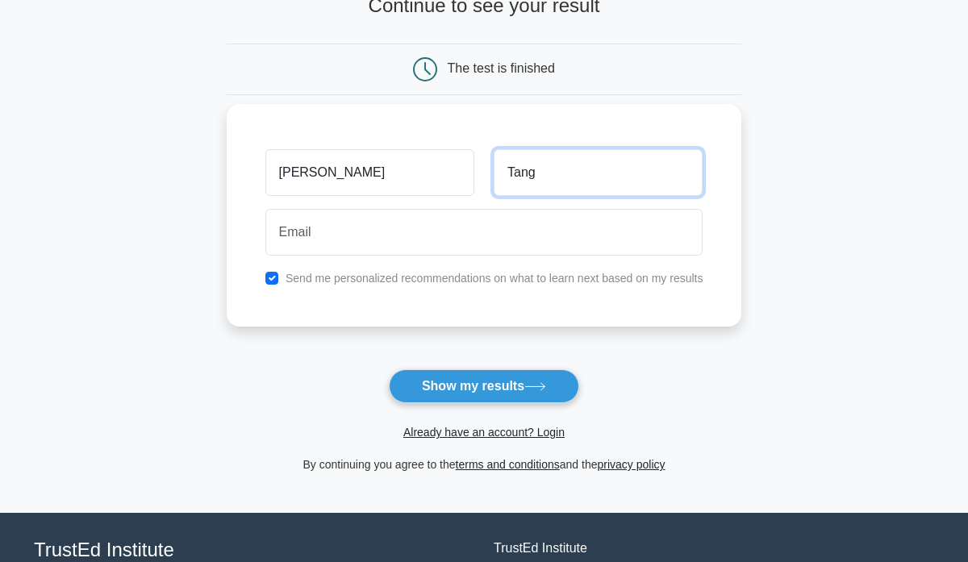
type input "Tang"
click at [282, 283] on div "Send me personalized recommendations on what to learn next based on my results" at bounding box center [484, 278] width 457 height 19
click at [274, 279] on input "checkbox" at bounding box center [271, 278] width 13 height 13
checkbox input "false"
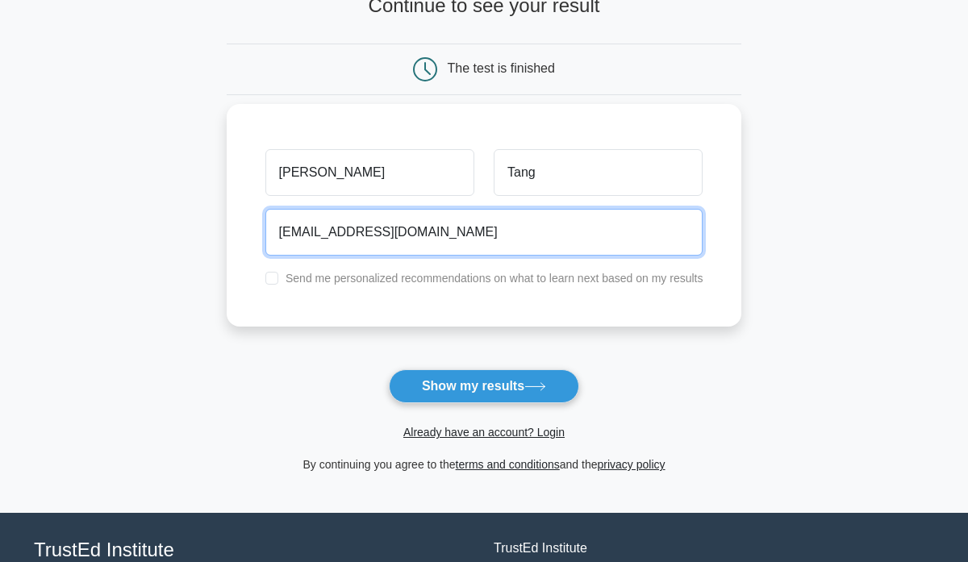
type input "[EMAIL_ADDRESS][DOMAIN_NAME]"
click at [483, 386] on button "Show my results" at bounding box center [484, 386] width 190 height 34
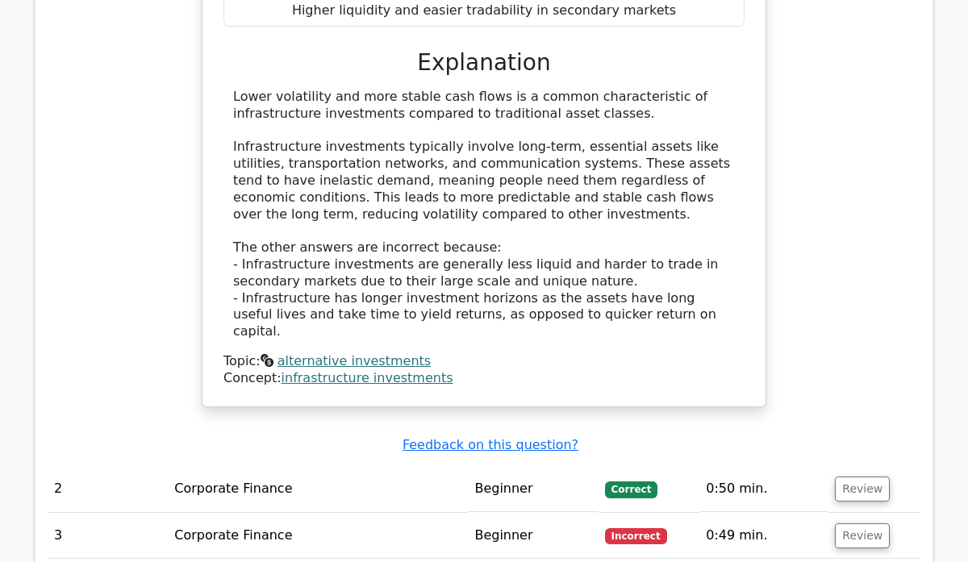
scroll to position [1852, 0]
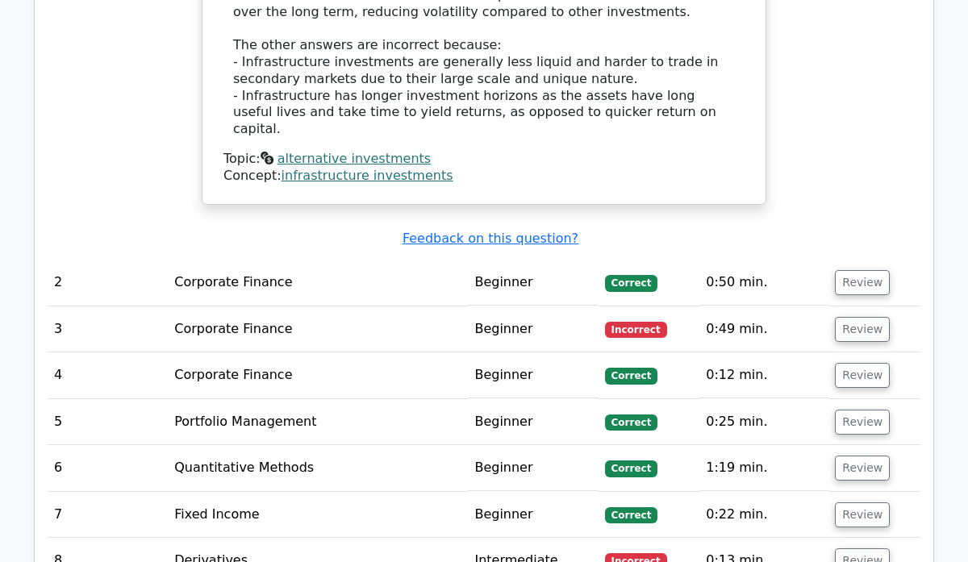
click at [415, 307] on td "Corporate Finance" at bounding box center [318, 330] width 300 height 46
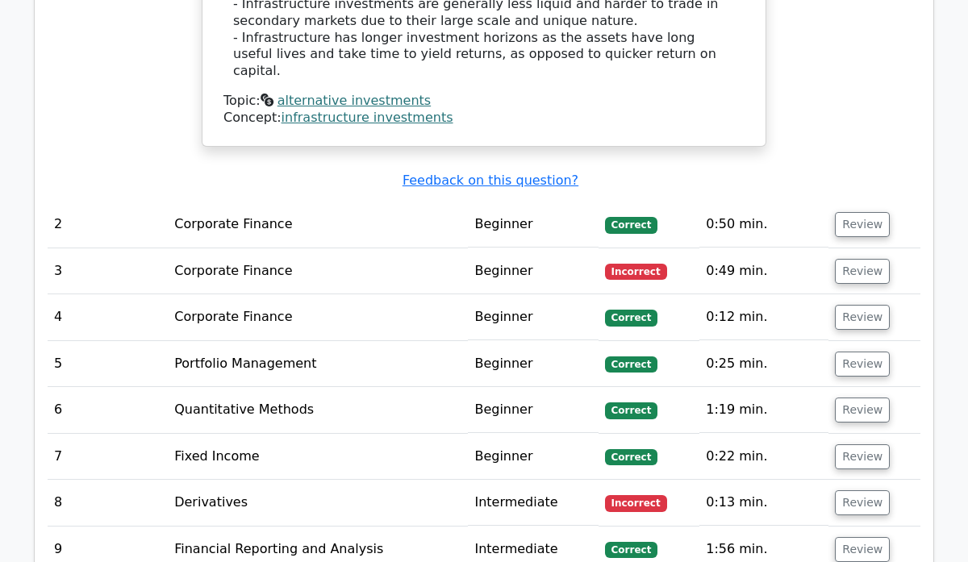
scroll to position [1912, 0]
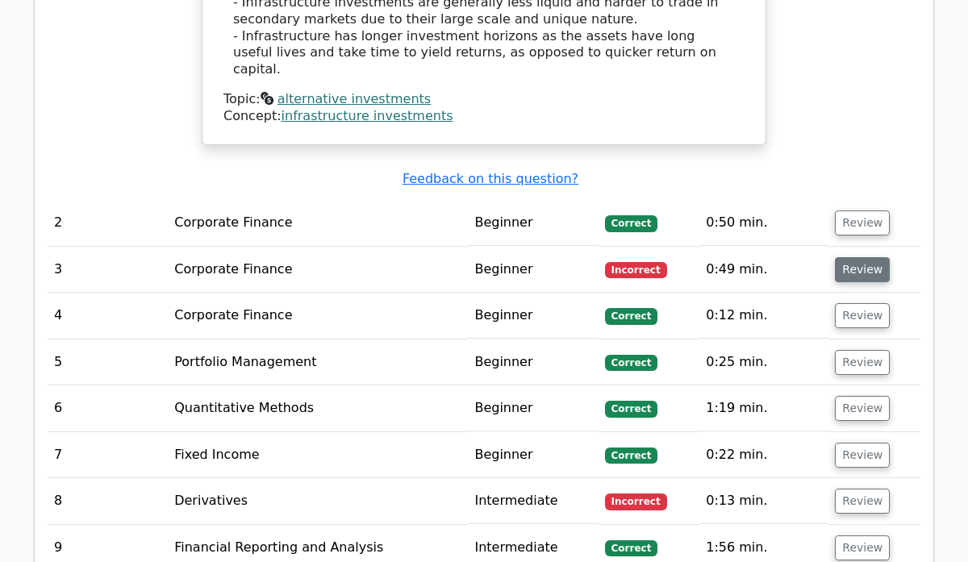
click at [849, 257] on button "Review" at bounding box center [862, 269] width 55 height 25
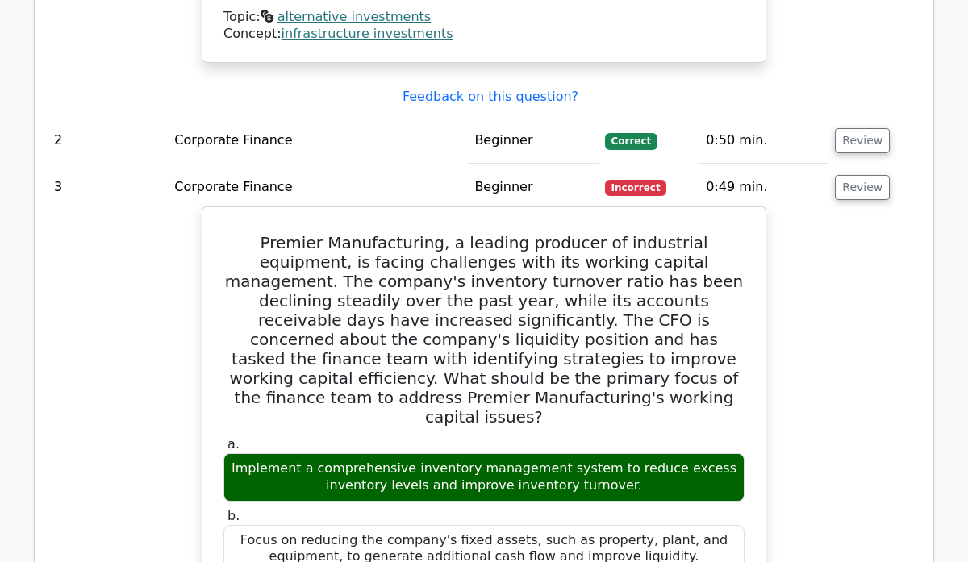
scroll to position [1994, 0]
drag, startPoint x: 357, startPoint y: 316, endPoint x: 616, endPoint y: 325, distance: 259.9
click at [616, 453] on div "Implement a comprehensive inventory management system to reduce excess inventor…" at bounding box center [483, 477] width 521 height 48
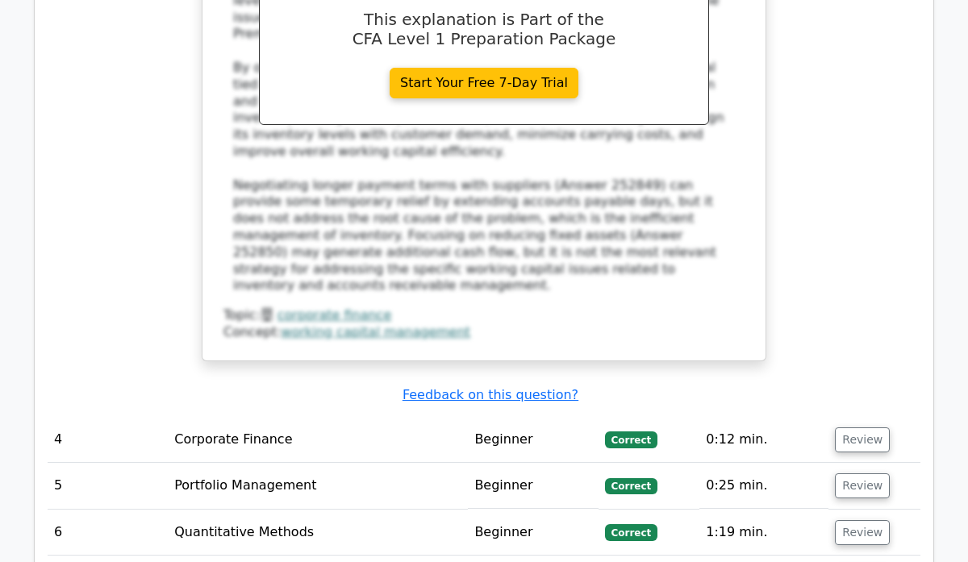
scroll to position [2797, 0]
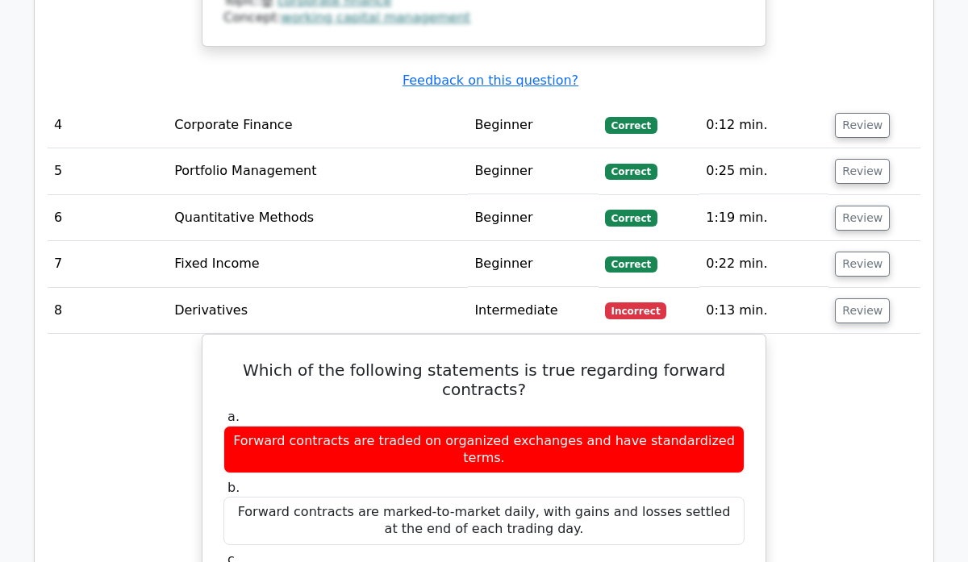
scroll to position [3069, 0]
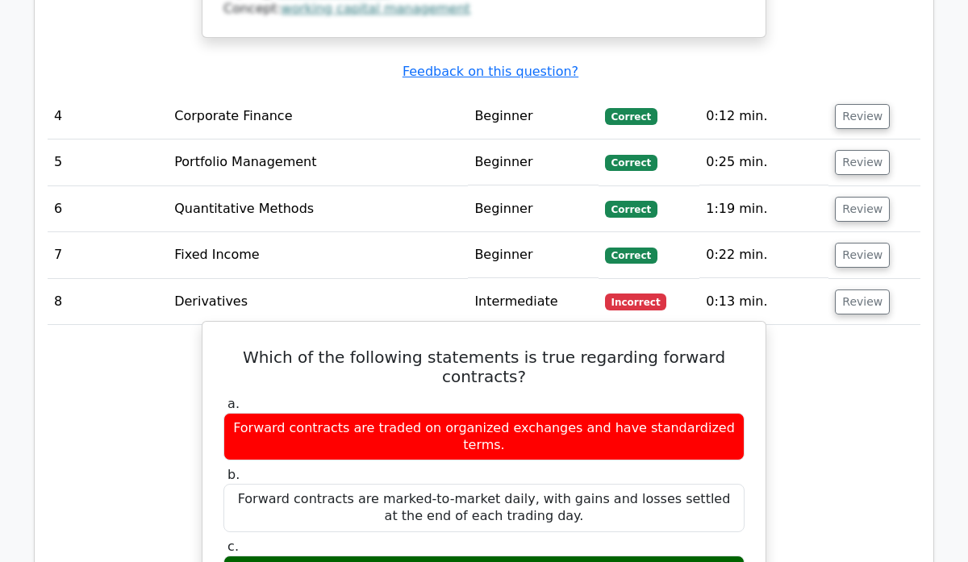
drag, startPoint x: 398, startPoint y: 332, endPoint x: 694, endPoint y: 351, distance: 295.8
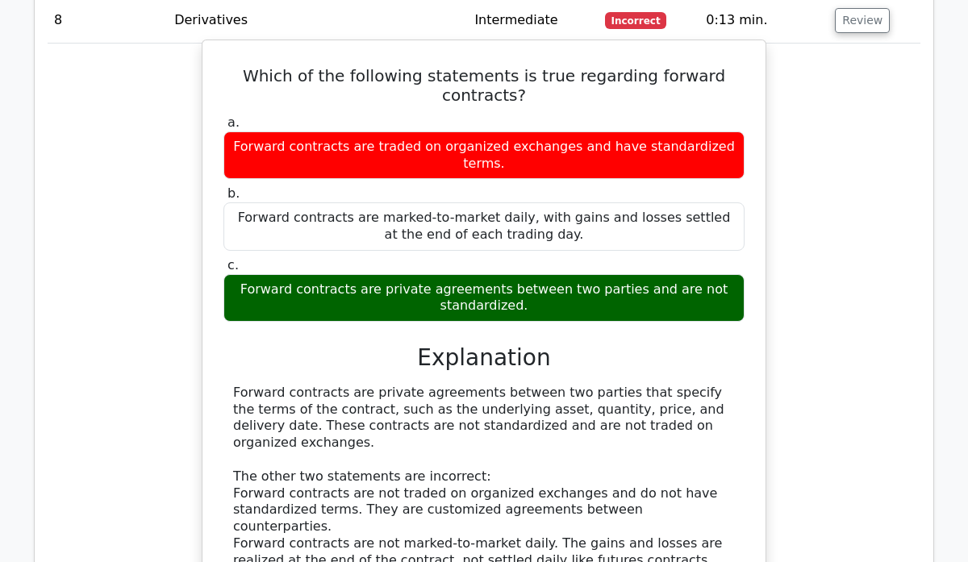
scroll to position [3618, 0]
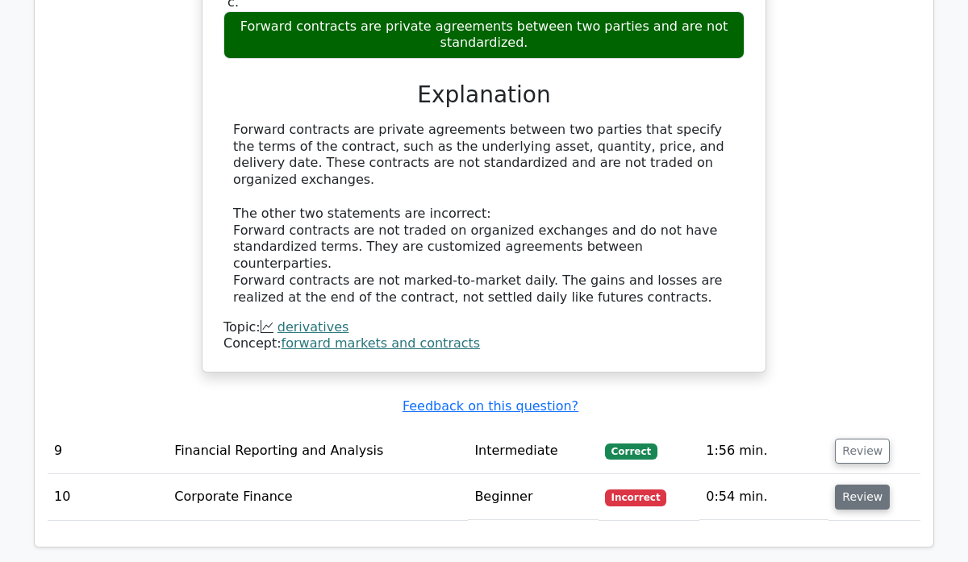
click at [871, 485] on button "Review" at bounding box center [862, 497] width 55 height 25
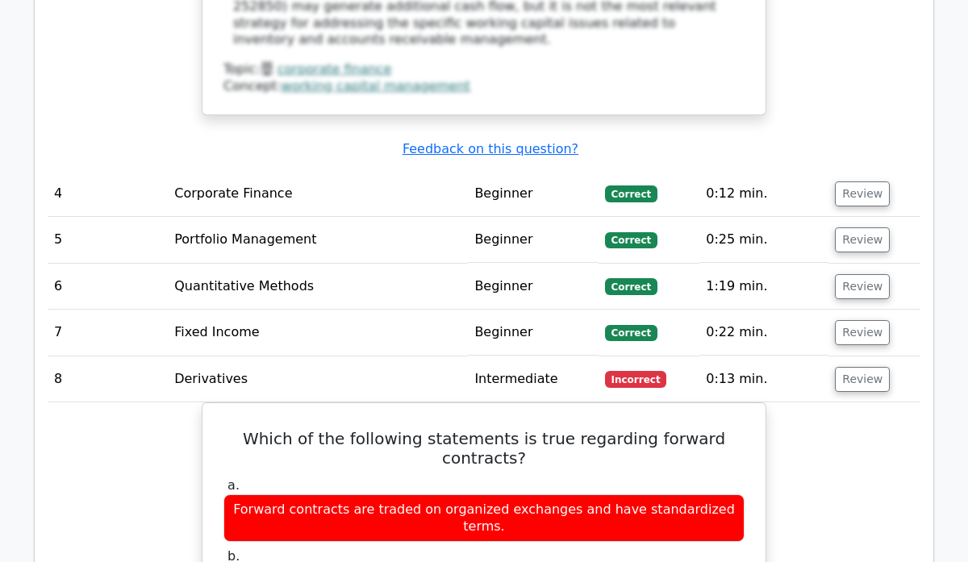
scroll to position [2993, 0]
